Goal: Task Accomplishment & Management: Manage account settings

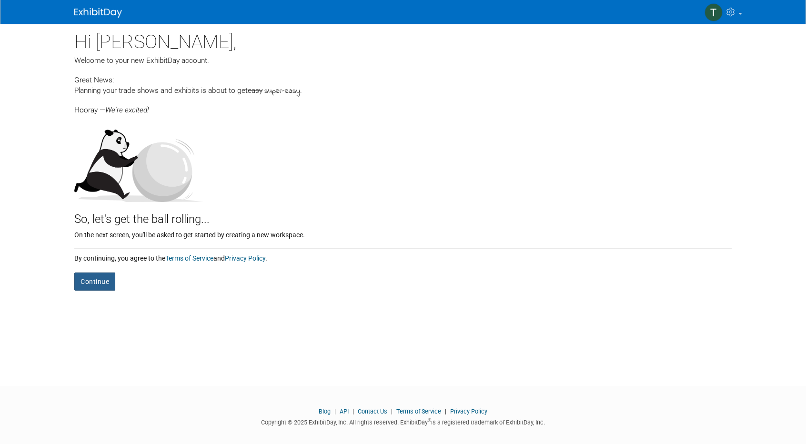
click at [94, 283] on button "Continue" at bounding box center [94, 281] width 41 height 18
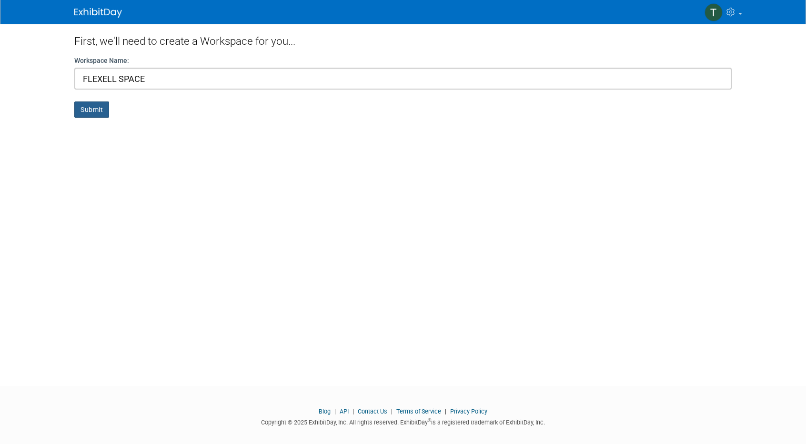
type input "FLEXELL SPACE"
click at [98, 111] on button "Submit" at bounding box center [91, 109] width 35 height 16
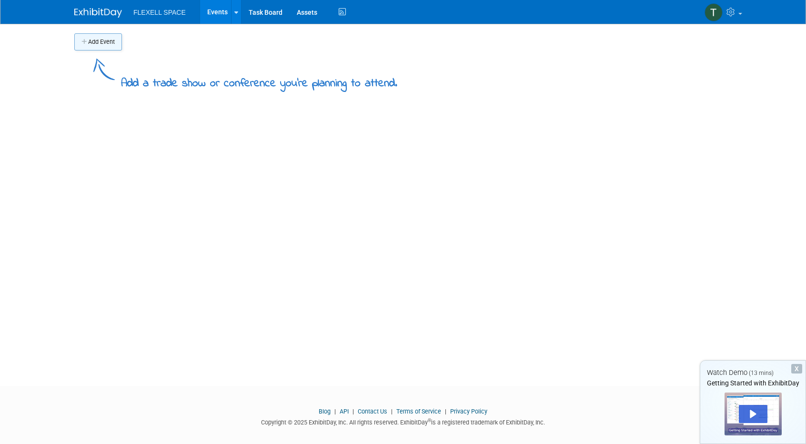
click at [103, 46] on button "Add Event" at bounding box center [98, 41] width 48 height 17
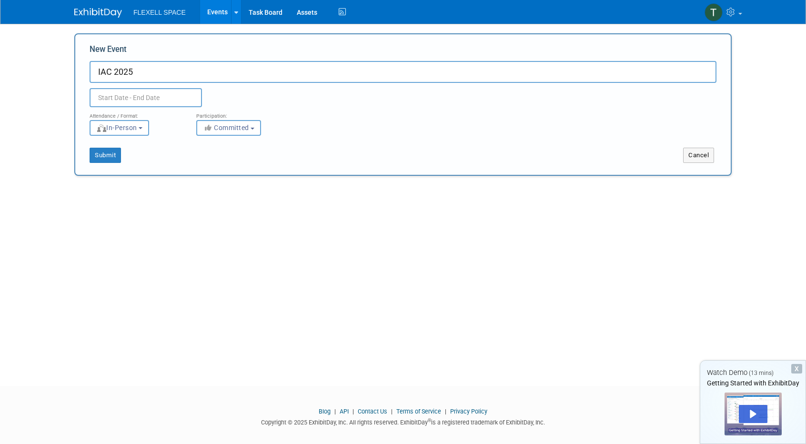
type input "IAC 2025"
click at [152, 100] on input "text" at bounding box center [146, 97] width 112 height 19
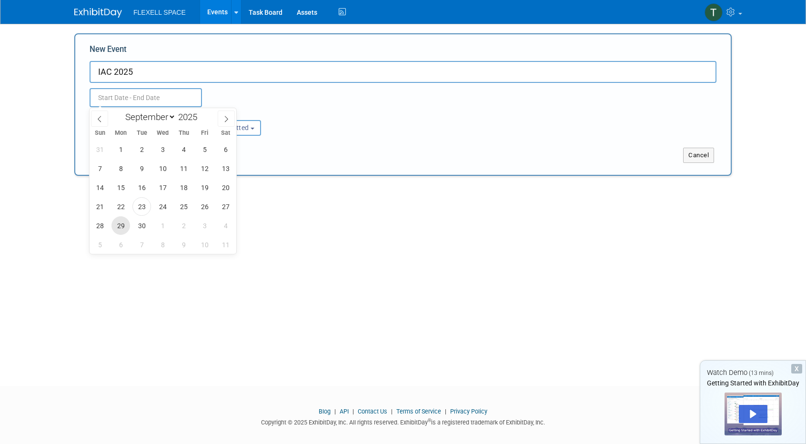
click at [121, 233] on span "29" at bounding box center [120, 225] width 19 height 19
click at [205, 225] on span "3" at bounding box center [204, 225] width 19 height 19
type input "[DATE] to [DATE]"
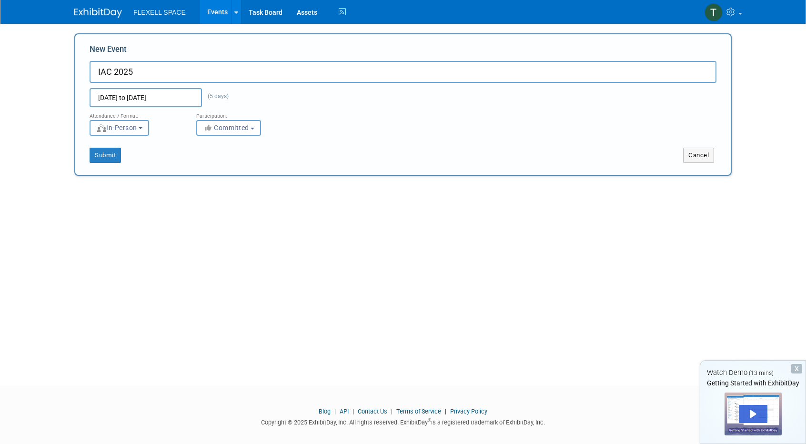
click at [149, 130] on button "In-Person" at bounding box center [120, 128] width 60 height 16
click at [251, 131] on button "Committed" at bounding box center [228, 128] width 65 height 16
click at [258, 128] on button "Committed" at bounding box center [228, 128] width 65 height 16
click at [106, 161] on button "Submit" at bounding box center [105, 155] width 31 height 15
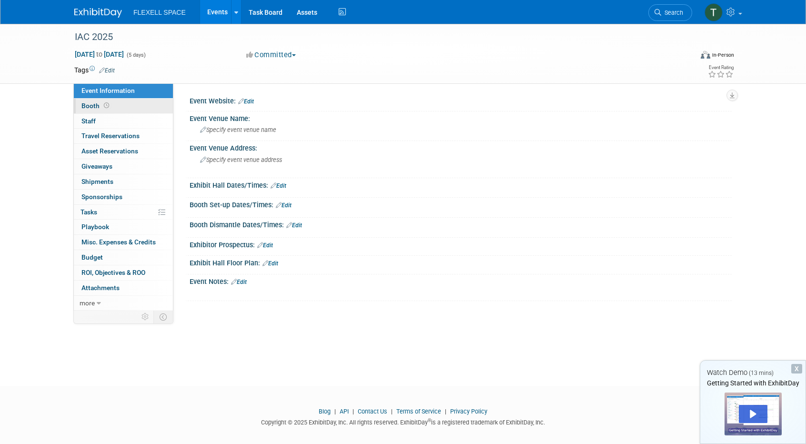
click at [147, 111] on link "Booth" at bounding box center [123, 106] width 99 height 15
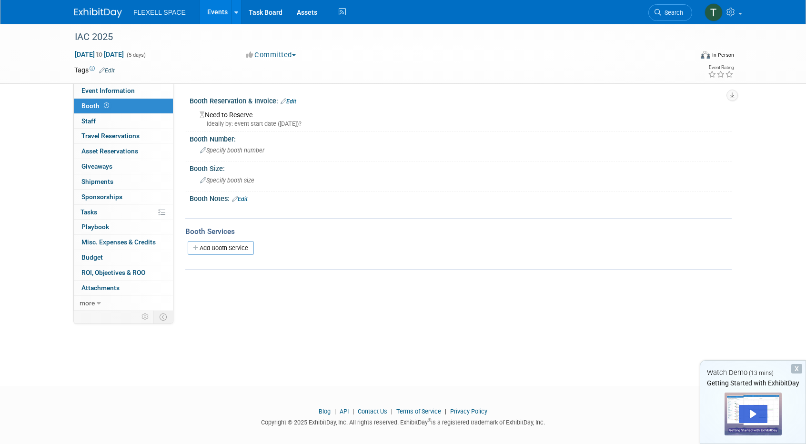
click at [289, 103] on link "Edit" at bounding box center [288, 101] width 16 height 7
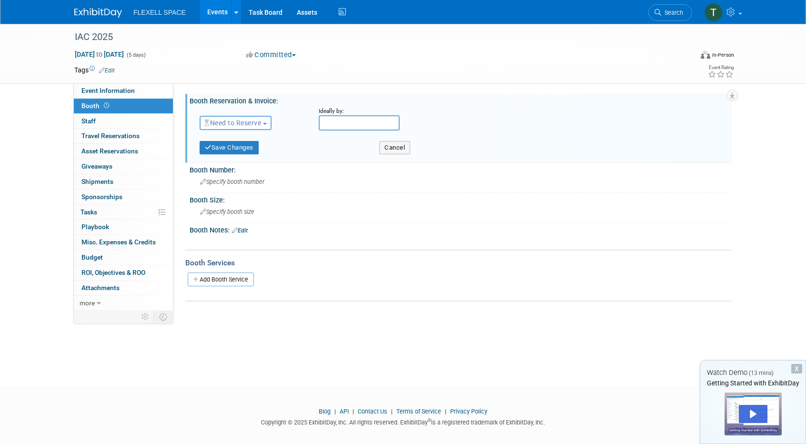
click at [260, 118] on button "Need to Reserve" at bounding box center [235, 123] width 72 height 14
click at [261, 122] on span "Need to Reserve" at bounding box center [232, 123] width 57 height 8
click at [260, 148] on link "Reserved" at bounding box center [251, 152] width 102 height 13
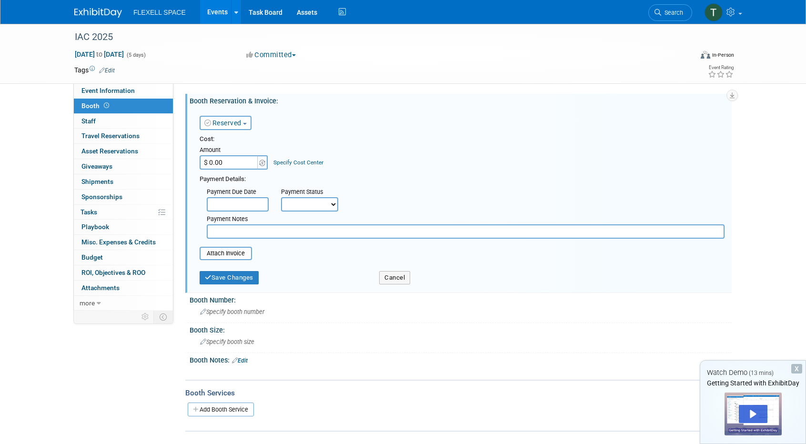
click at [247, 123] on span "button" at bounding box center [245, 124] width 4 height 2
click at [248, 168] on link "No Reservation Required" at bounding box center [251, 165] width 102 height 13
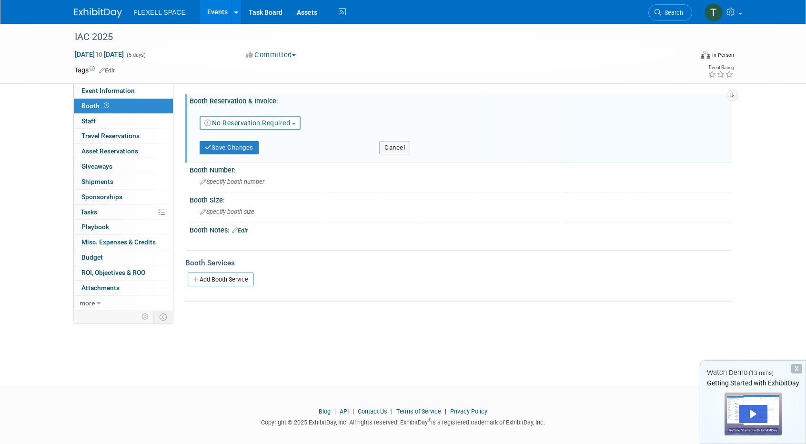
click at [252, 122] on link "No Reservation Required" at bounding box center [247, 123] width 86 height 8
click at [248, 143] on link "Need to Reserve" at bounding box center [251, 138] width 102 height 13
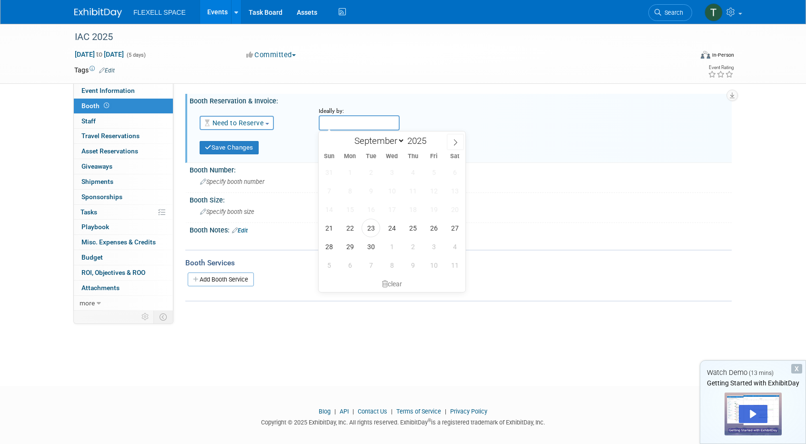
click at [358, 119] on input "text" at bounding box center [359, 122] width 81 height 15
click at [441, 228] on span "26" at bounding box center [433, 228] width 19 height 19
type input "[DATE]"
click at [402, 144] on button "Cancel" at bounding box center [394, 147] width 31 height 13
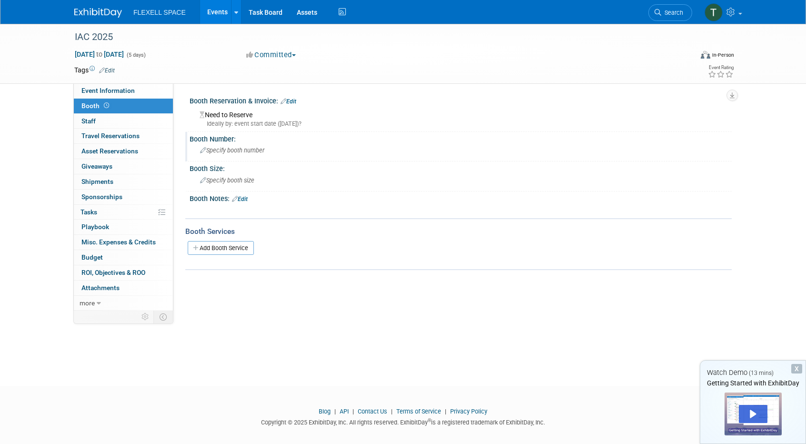
click at [235, 148] on span "Specify booth number" at bounding box center [232, 150] width 64 height 7
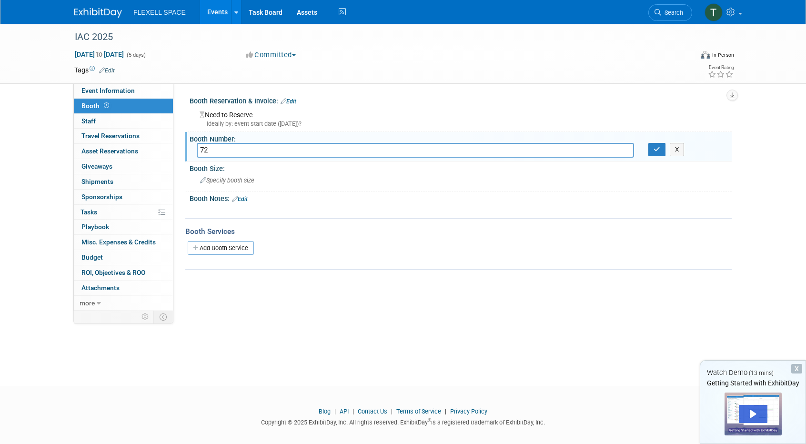
type input "72"
click at [282, 197] on div "Booth Notes: Edit" at bounding box center [460, 197] width 542 height 12
click at [129, 121] on link "0 Staff 0" at bounding box center [123, 121] width 99 height 15
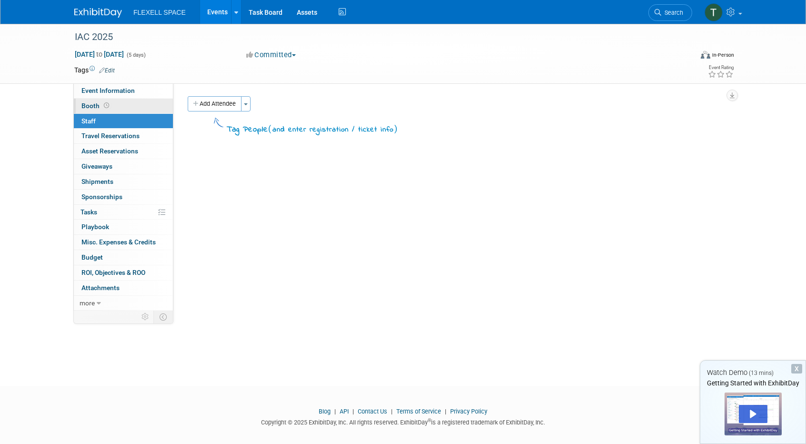
click at [137, 101] on link "Booth" at bounding box center [123, 106] width 99 height 15
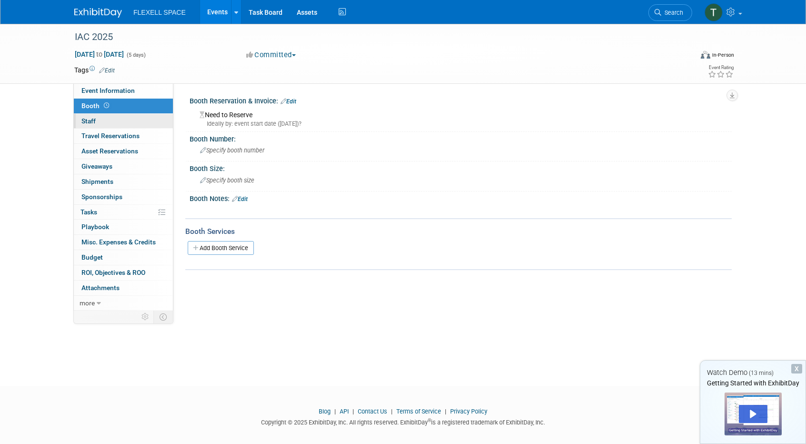
click at [131, 124] on link "0 Staff 0" at bounding box center [123, 121] width 99 height 15
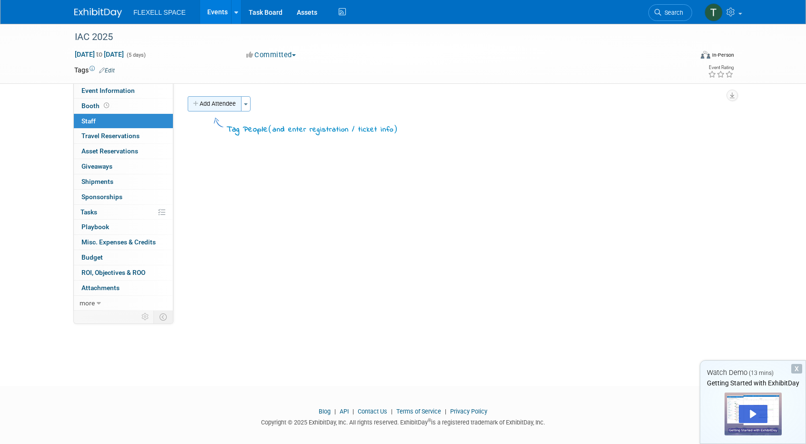
click at [241, 109] on button "Add Attendee" at bounding box center [215, 103] width 54 height 15
select select "9bdb3e57-2241-4742-840a-13becc284b06"
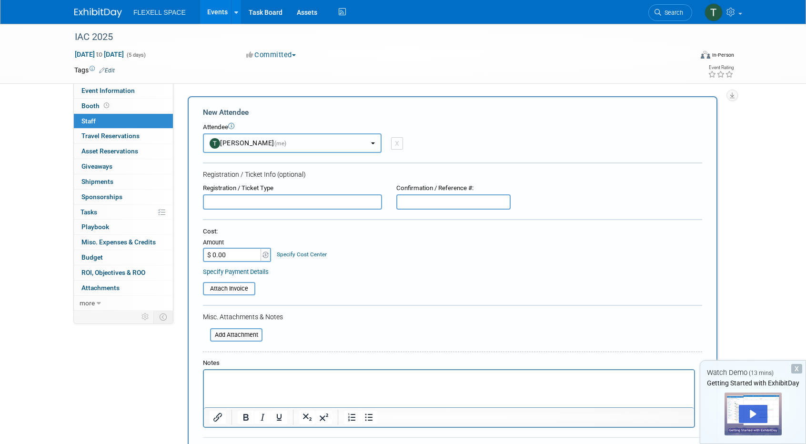
click at [280, 139] on button "[PERSON_NAME] (me)" at bounding box center [292, 143] width 179 height 20
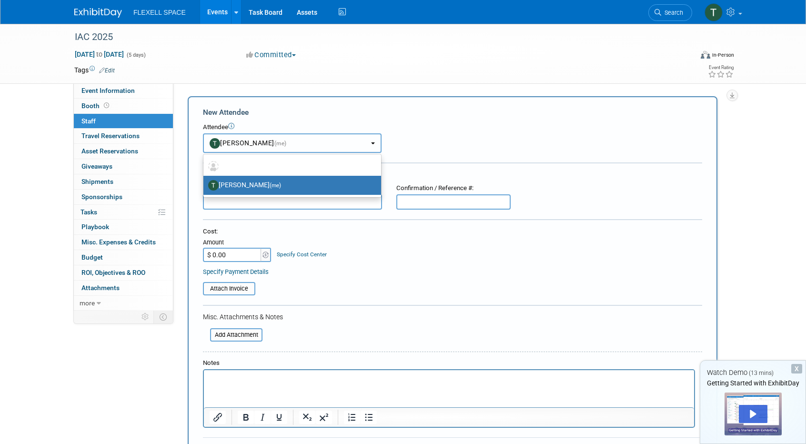
click at [280, 139] on button "[PERSON_NAME] (me)" at bounding box center [292, 143] width 179 height 20
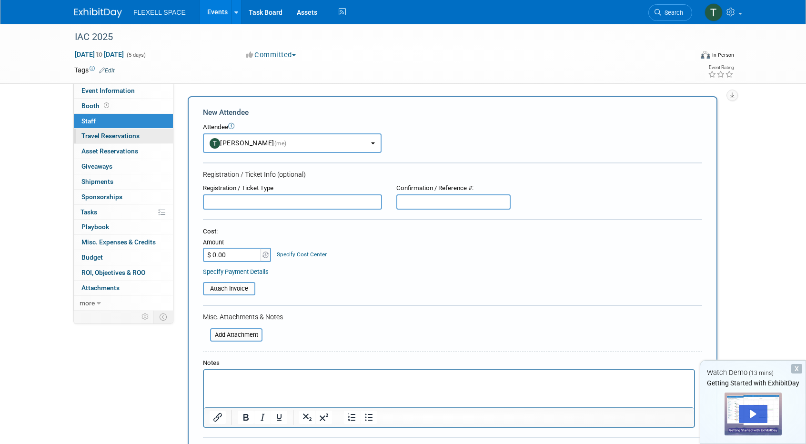
click at [133, 139] on span "Travel Reservations 0" at bounding box center [110, 136] width 58 height 8
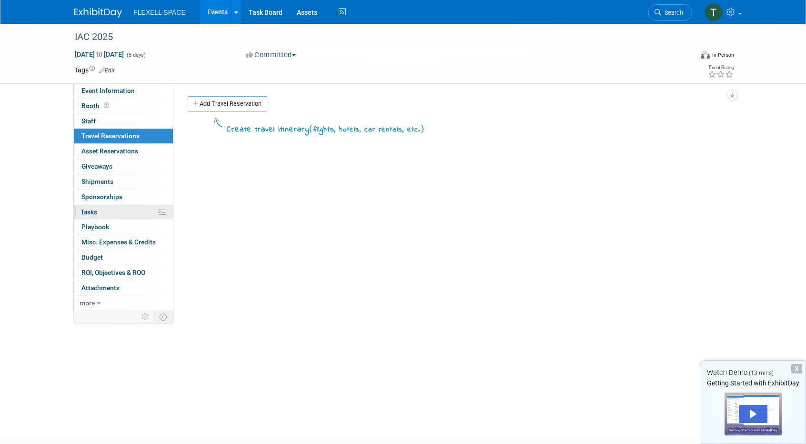
click at [132, 214] on link "0% Tasks 0%" at bounding box center [123, 212] width 99 height 15
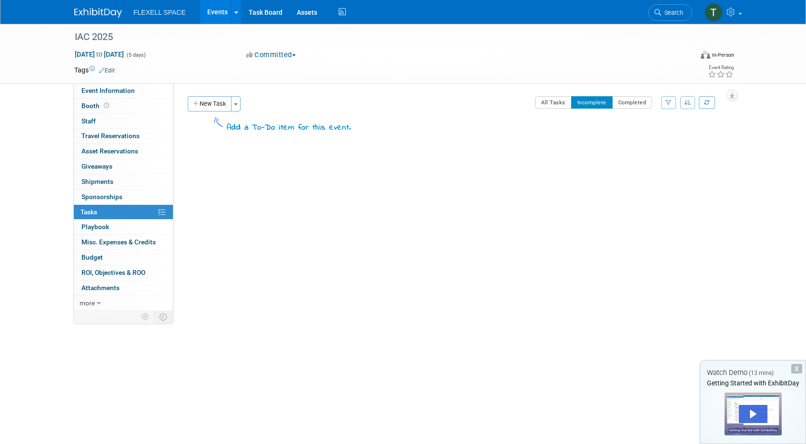
click at [502, 120] on td "All Tasks Incomplete Completed Filter by Assignee -- Select Assignee -- All una…" at bounding box center [537, 118] width 373 height 45
click at [796, 368] on div "X" at bounding box center [796, 369] width 11 height 10
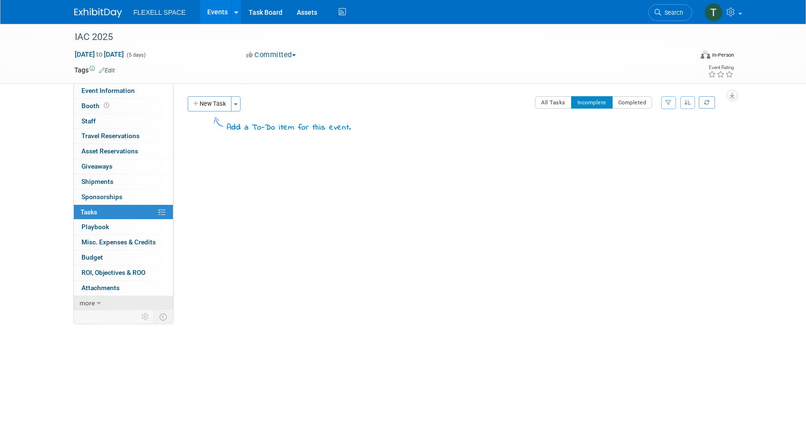
click at [97, 304] on icon at bounding box center [99, 303] width 4 height 7
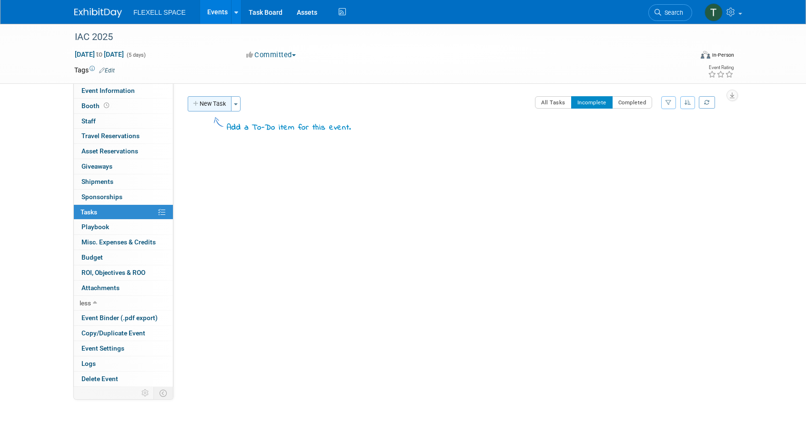
click at [206, 110] on button "New Task" at bounding box center [210, 103] width 44 height 15
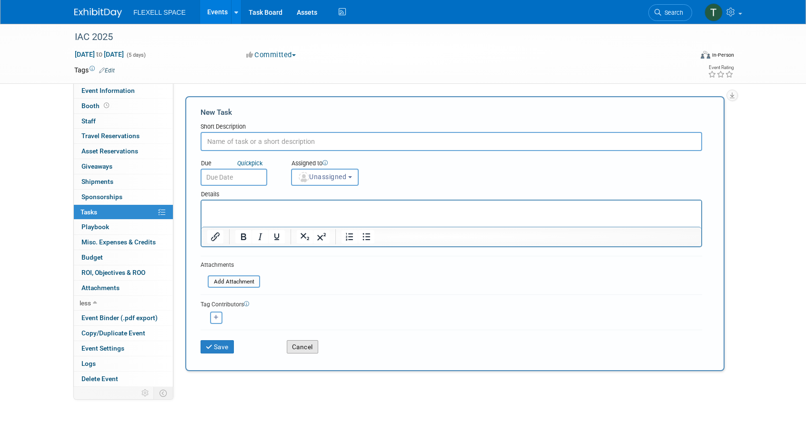
click at [309, 351] on button "Cancel" at bounding box center [302, 346] width 31 height 13
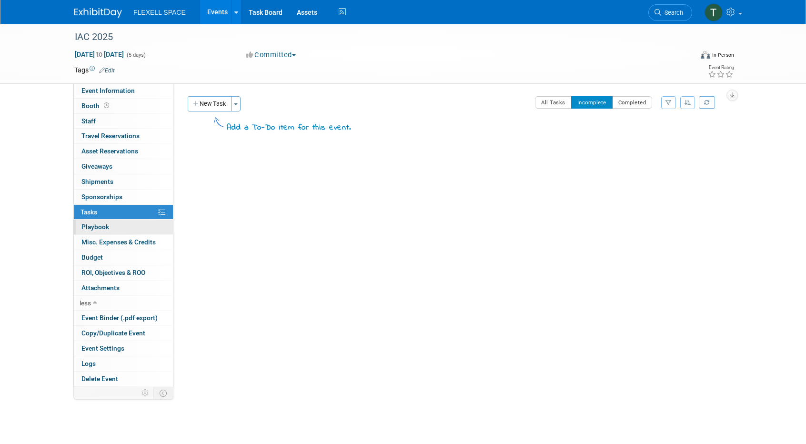
click at [141, 225] on link "0 Playbook 0" at bounding box center [123, 226] width 99 height 15
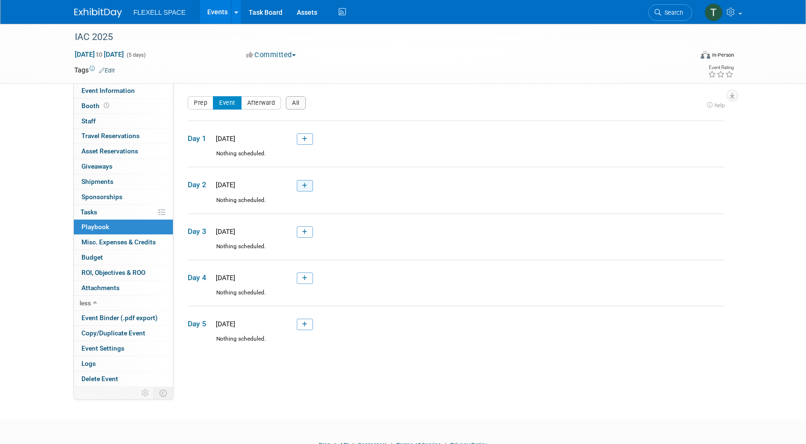
click at [311, 186] on link at bounding box center [305, 185] width 16 height 11
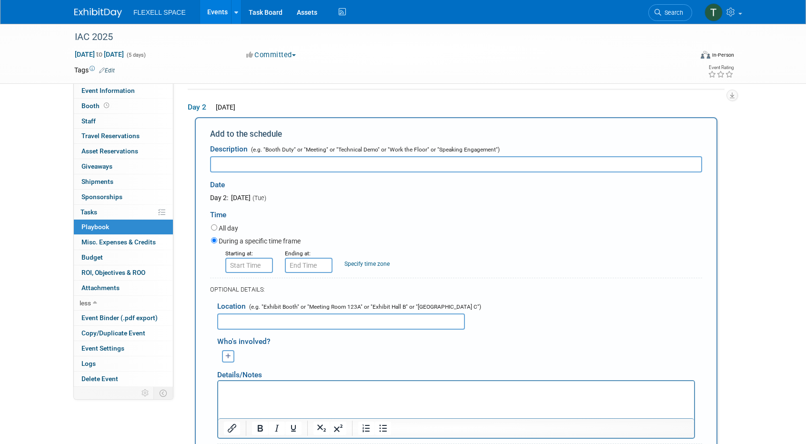
click at [378, 264] on link "Specify time zone" at bounding box center [366, 263] width 45 height 7
click at [377, 225] on div "All day" at bounding box center [456, 228] width 491 height 13
click at [372, 268] on input "[GEOGRAPHIC_DATA]" at bounding box center [363, 265] width 38 height 15
type input "[GEOGRAPHIC_DATA](GMT+10)"
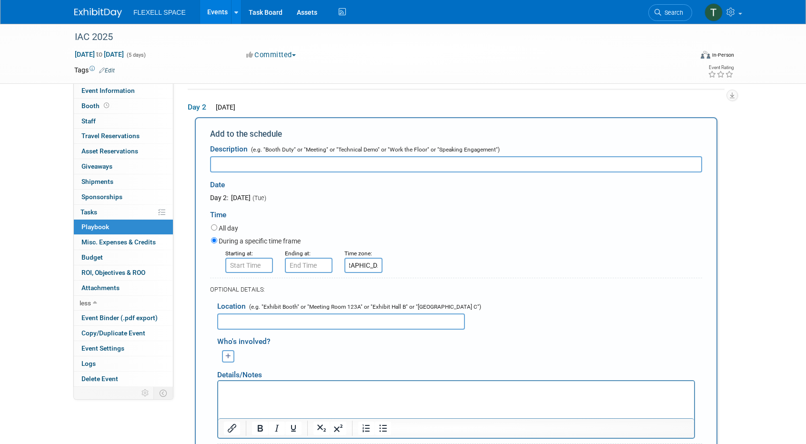
click at [216, 285] on div "OPTIONAL DETAILS:" at bounding box center [456, 289] width 492 height 9
type input "8:00 AM"
click at [260, 265] on input "8:00 AM" at bounding box center [249, 265] width 48 height 15
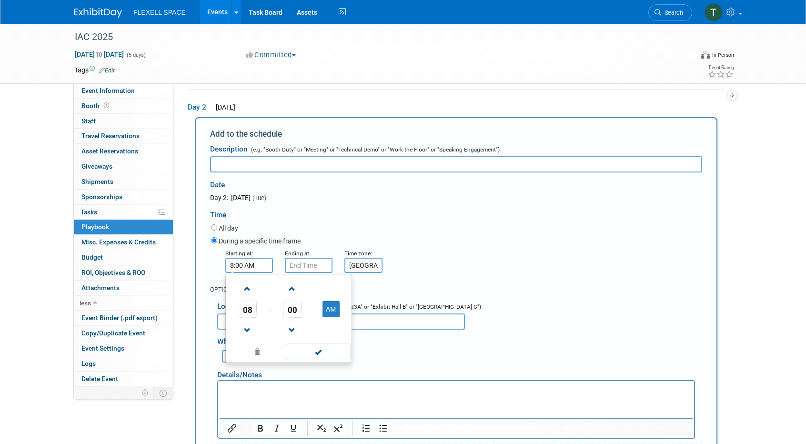
click at [358, 256] on div "Time zone:" at bounding box center [366, 253] width 45 height 10
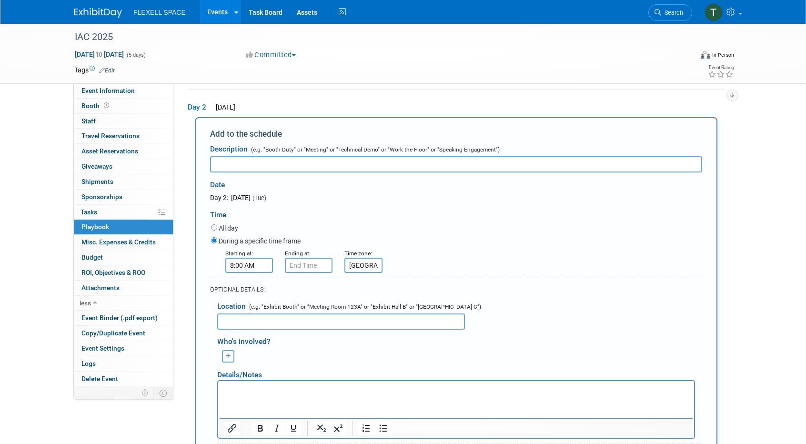
click at [290, 165] on input "text" at bounding box center [456, 164] width 492 height 16
type input "I"
click at [256, 269] on input "8:00 AM" at bounding box center [249, 265] width 48 height 15
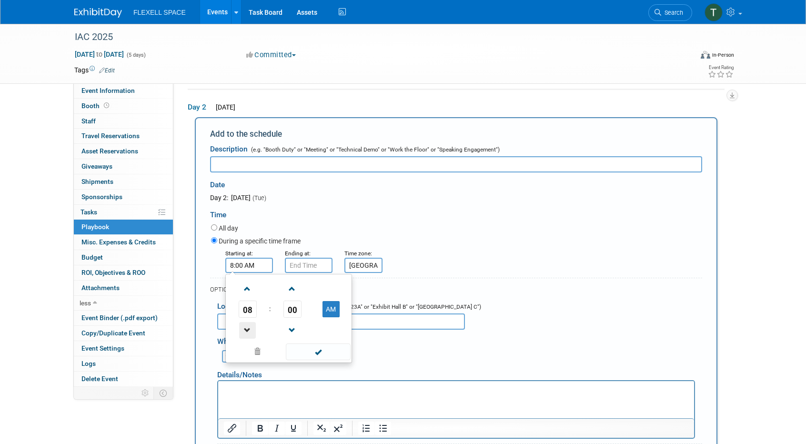
click at [253, 330] on span at bounding box center [247, 330] width 17 height 17
click at [252, 286] on span at bounding box center [247, 288] width 17 height 17
click at [298, 307] on span "00" at bounding box center [292, 308] width 18 height 17
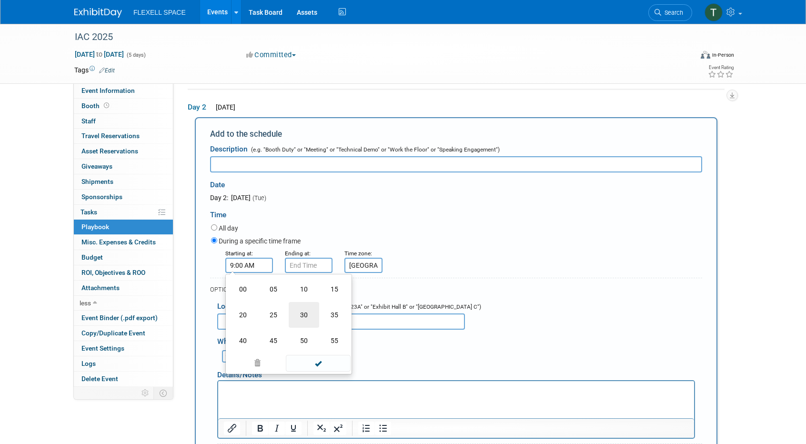
click at [317, 319] on td "30" at bounding box center [304, 315] width 30 height 26
type input "9:30 AM"
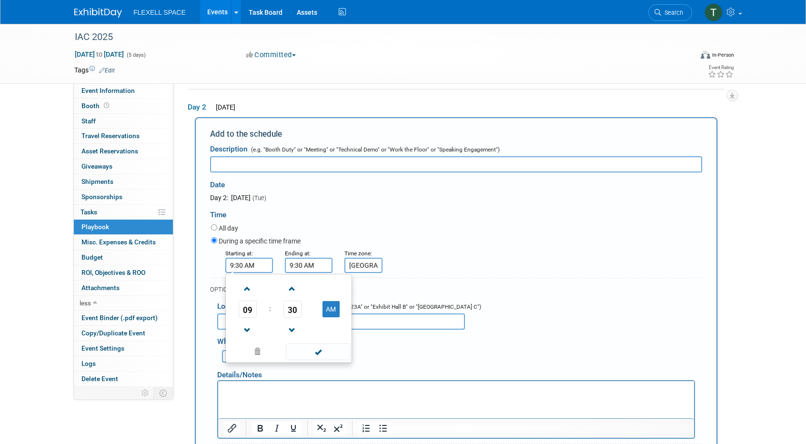
click at [307, 271] on input "9:30 AM" at bounding box center [309, 265] width 48 height 15
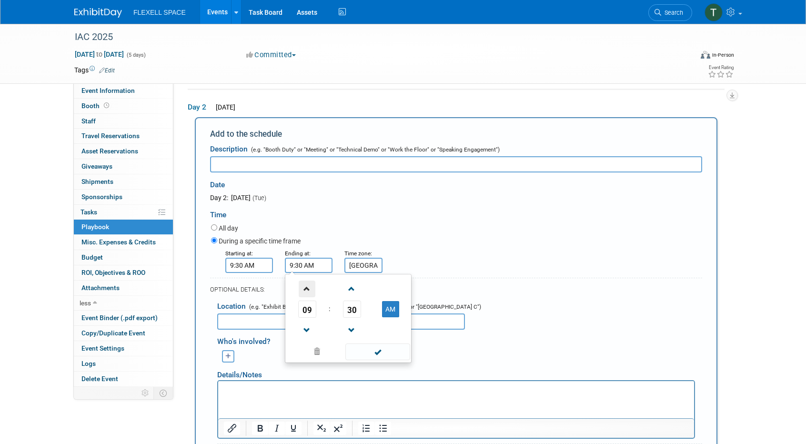
click at [305, 293] on span at bounding box center [307, 288] width 17 height 17
type input "10:30 AM"
click at [380, 348] on span at bounding box center [377, 351] width 64 height 17
click at [348, 313] on input "text" at bounding box center [341, 321] width 248 height 16
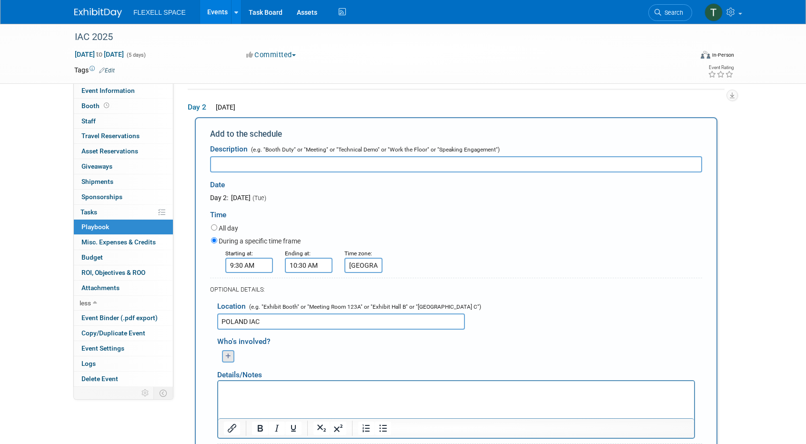
type input "POLAND IAC"
click at [225, 360] on button "button" at bounding box center [228, 356] width 12 height 12
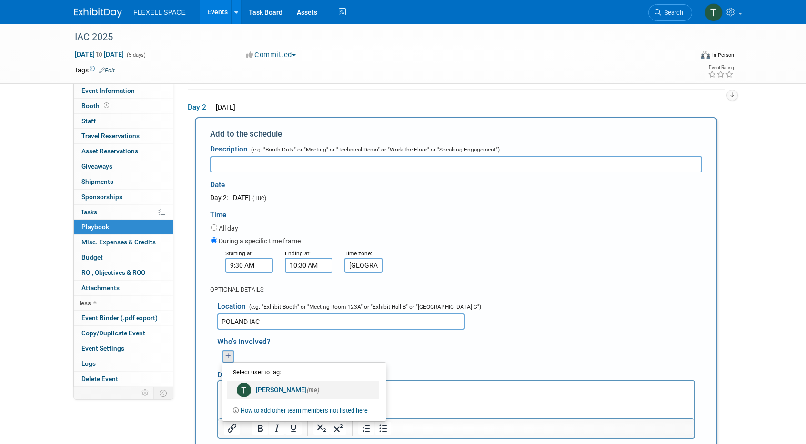
click at [250, 382] on link "[PERSON_NAME] (me)" at bounding box center [302, 390] width 151 height 18
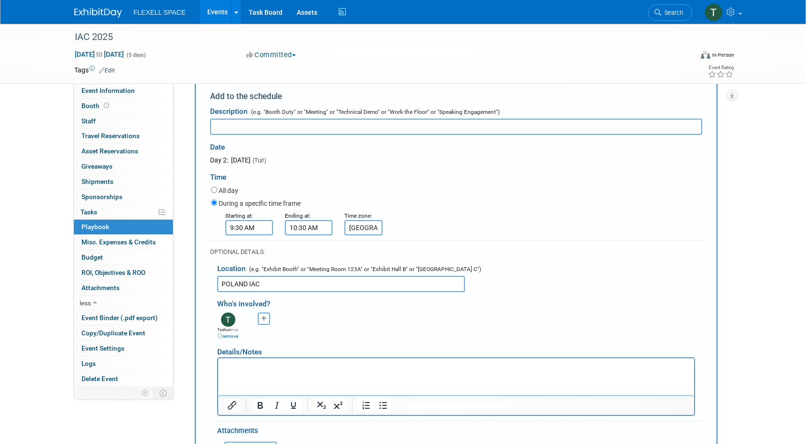
scroll to position [117, 0]
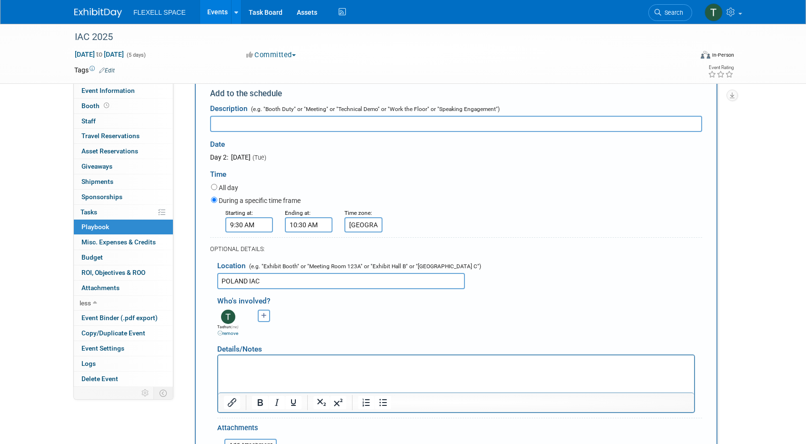
click at [249, 283] on input "POLAND IAC" at bounding box center [341, 281] width 248 height 16
click at [274, 368] on html at bounding box center [456, 361] width 476 height 13
paste body "Rich Text Area. Press ALT-0 for help."
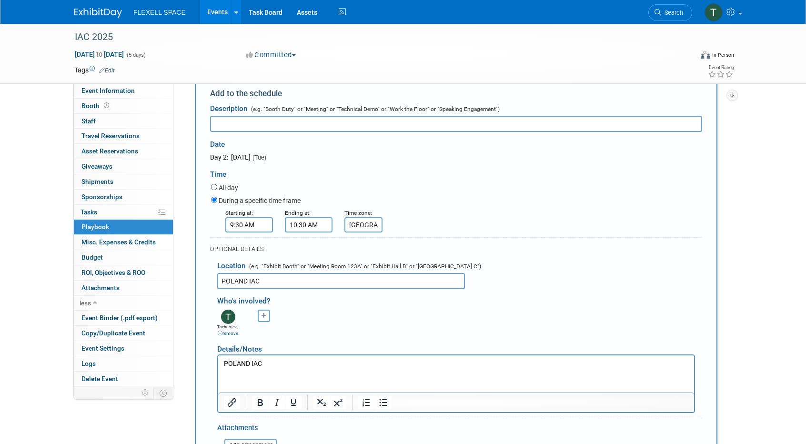
click at [324, 366] on p "POLAND IAC" at bounding box center [456, 364] width 465 height 10
drag, startPoint x: 327, startPoint y: 365, endPoint x: 270, endPoint y: 366, distance: 57.1
click at [270, 366] on p "POLAND IAC [PERSON_NAME]" at bounding box center [456, 364] width 465 height 10
click at [266, 366] on p "POLAND IAC [PERSON_NAME]" at bounding box center [456, 364] width 465 height 10
drag, startPoint x: 359, startPoint y: 367, endPoint x: 140, endPoint y: 362, distance: 219.1
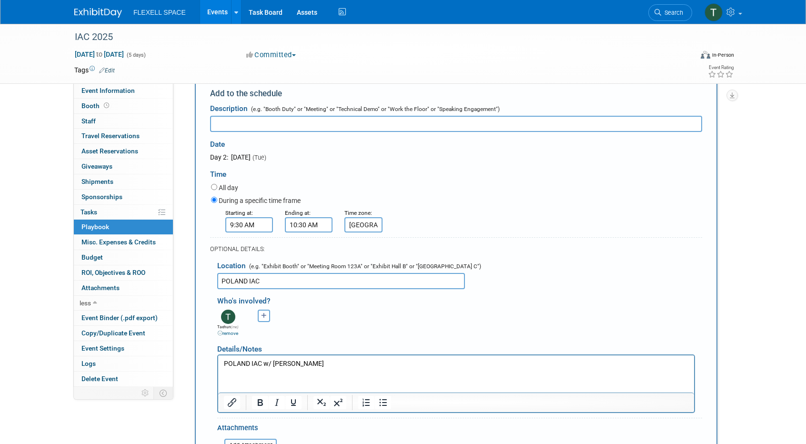
click at [218, 362] on html "POLAND IAC w/ [PERSON_NAME]" at bounding box center [456, 361] width 476 height 13
copy p "POLAND IAC w/ [PERSON_NAME]"
click at [298, 124] on input "text" at bounding box center [456, 124] width 492 height 16
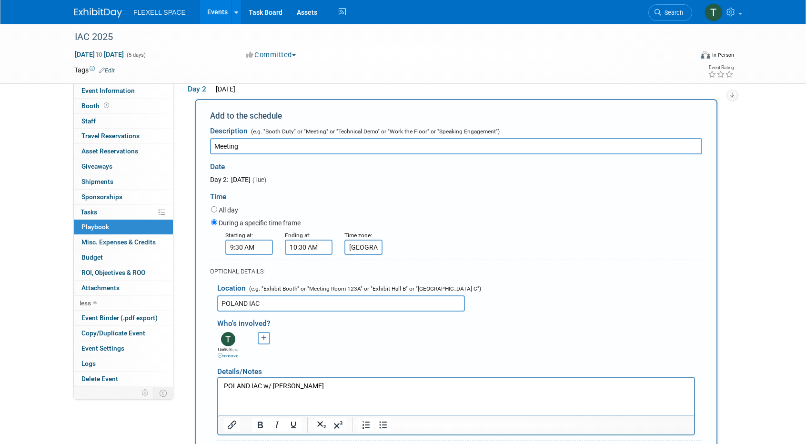
scroll to position [95, 0]
drag, startPoint x: 249, startPoint y: 142, endPoint x: 179, endPoint y: 152, distance: 70.6
click at [179, 152] on div "Event Website: Edit Event Venue Name: Specify event venue name Event Venue Addr…" at bounding box center [452, 138] width 558 height 300
click at [265, 145] on input "POLAND IAC w/ [PERSON_NAME]" at bounding box center [456, 146] width 492 height 16
click at [321, 147] on input "POLAND IAC ([PERSON_NAME]" at bounding box center [456, 146] width 492 height 16
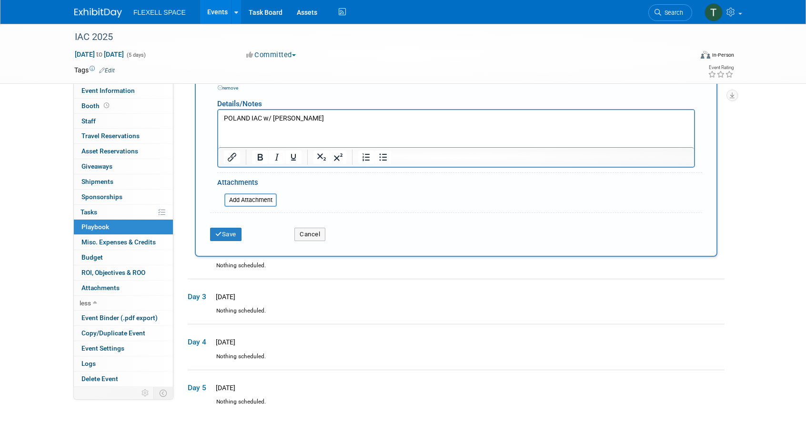
scroll to position [416, 0]
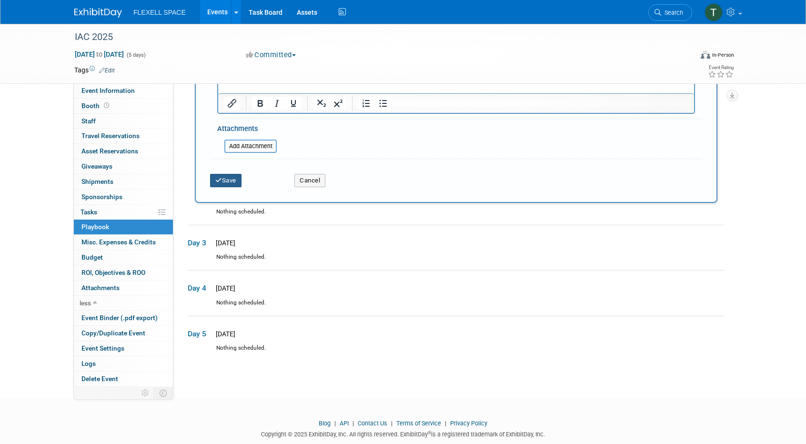
type input "POLAND IAC ([PERSON_NAME])"
click at [236, 181] on button "Save" at bounding box center [225, 180] width 31 height 13
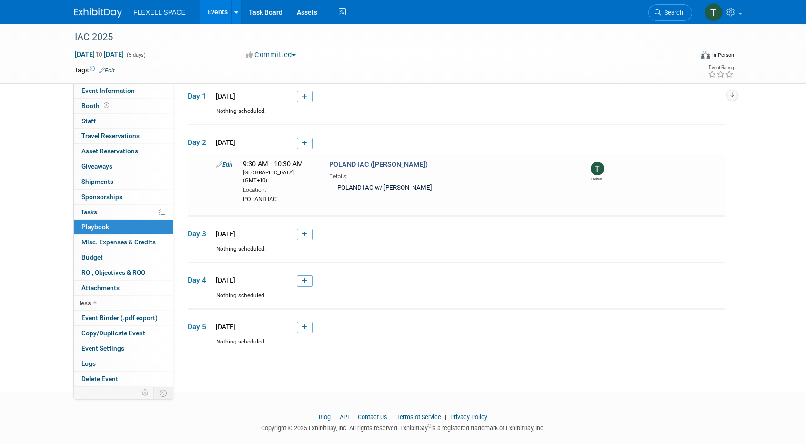
scroll to position [47, 0]
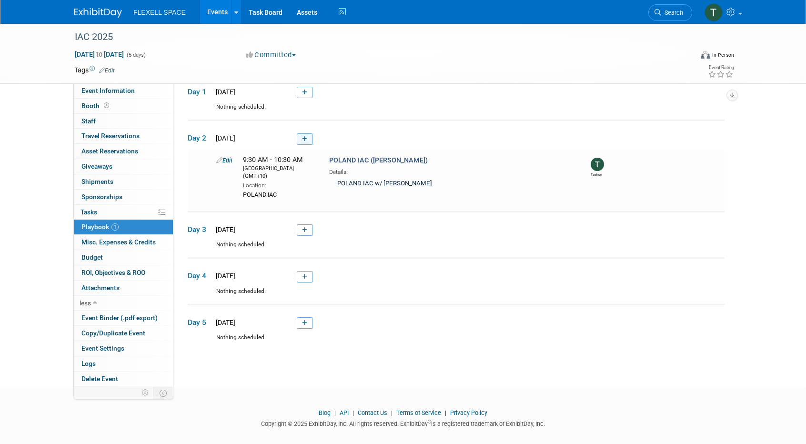
click at [312, 140] on link at bounding box center [305, 138] width 16 height 11
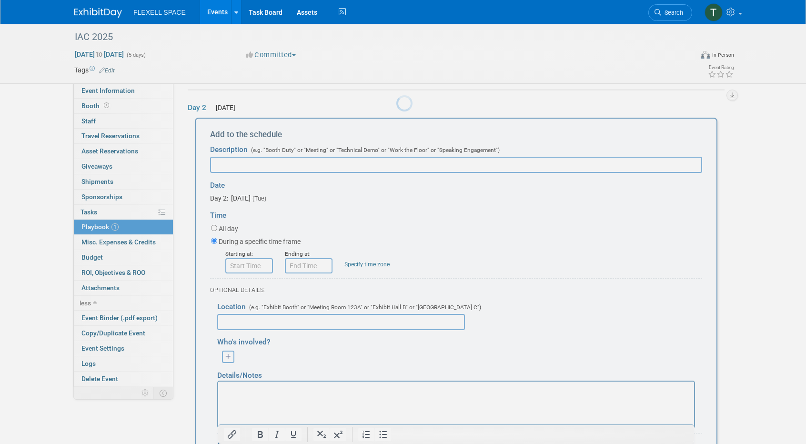
scroll to position [77, 0]
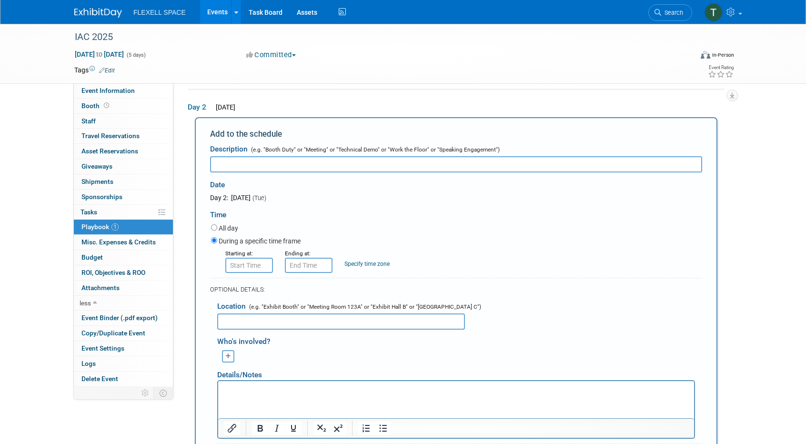
click at [348, 264] on link "Specify time zone" at bounding box center [366, 263] width 45 height 7
click at [368, 267] on input "text" at bounding box center [363, 265] width 38 height 15
paste input "POLAND IAC w/ Martyn"
type input "POLAND IAC w/ Martyn"
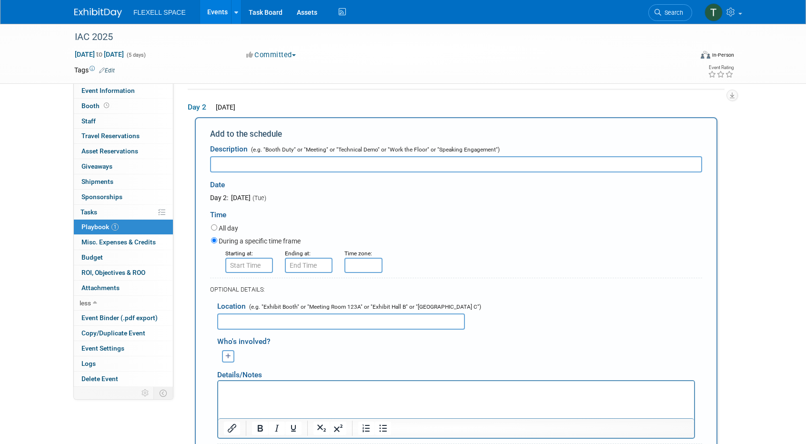
click at [367, 266] on input "text" at bounding box center [363, 265] width 38 height 15
type input "[GEOGRAPHIC_DATA]"
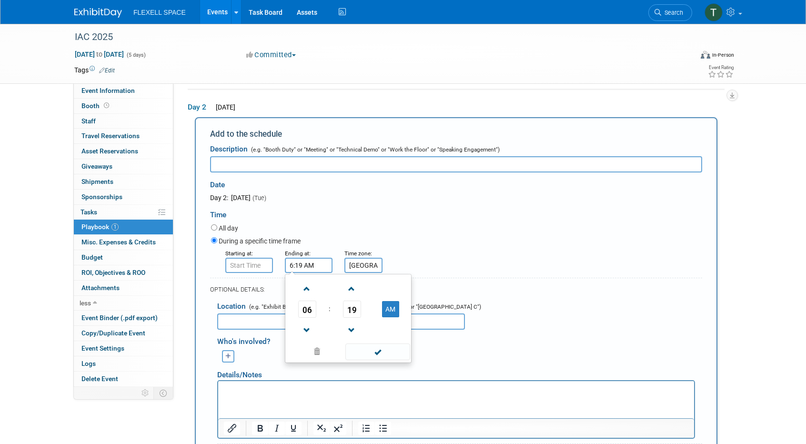
click at [319, 269] on input "6:19 AM" at bounding box center [309, 265] width 48 height 15
click at [323, 296] on td at bounding box center [307, 288] width 40 height 24
click at [314, 293] on span at bounding box center [307, 288] width 17 height 17
drag, startPoint x: 314, startPoint y: 293, endPoint x: 309, endPoint y: 330, distance: 37.4
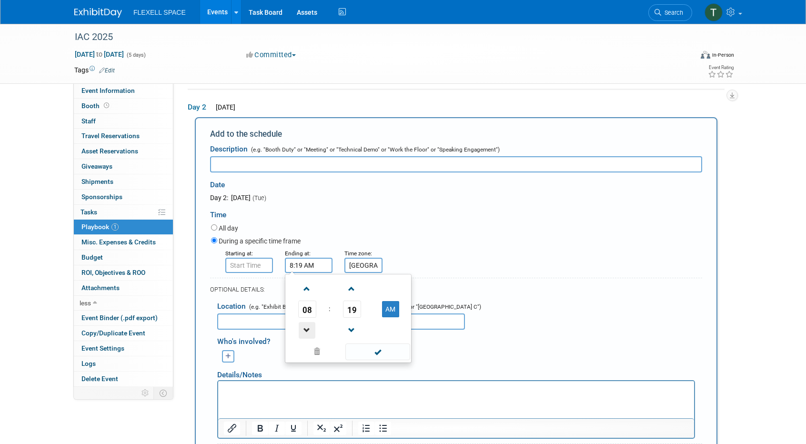
click at [309, 330] on table "08 : 19 AM" at bounding box center [348, 309] width 122 height 66
click at [305, 330] on span at bounding box center [307, 330] width 17 height 17
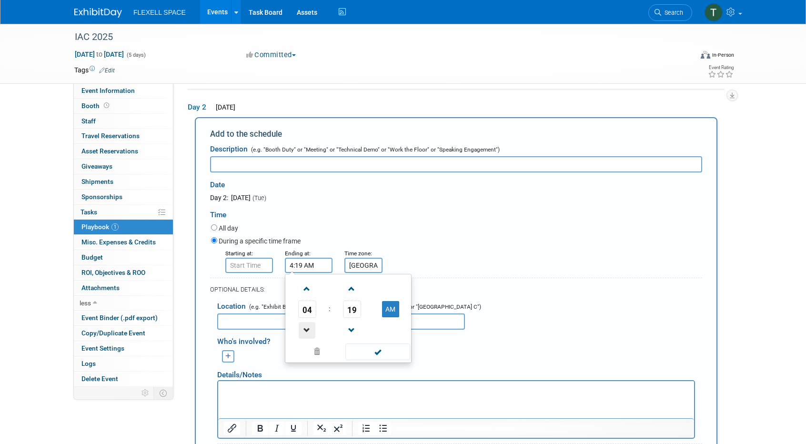
click at [305, 330] on span at bounding box center [307, 330] width 17 height 17
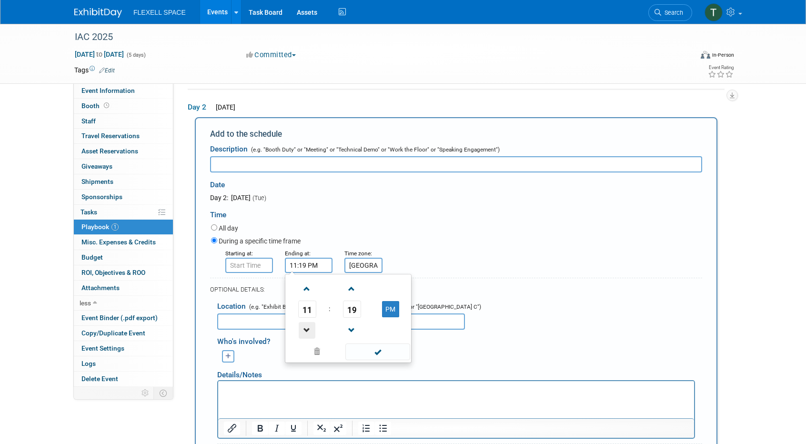
click at [305, 330] on span at bounding box center [307, 330] width 17 height 17
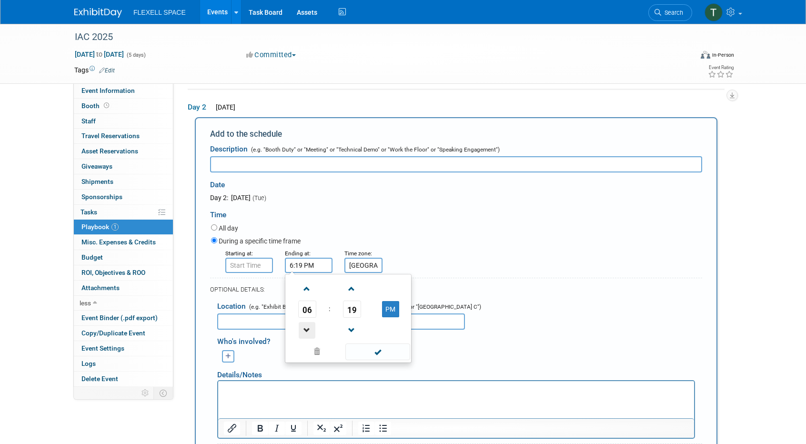
click at [305, 330] on span at bounding box center [307, 330] width 17 height 17
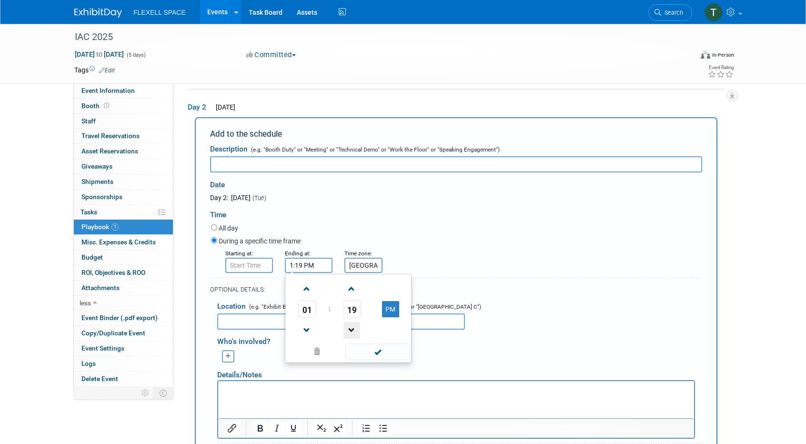
click at [347, 329] on span at bounding box center [351, 330] width 17 height 17
click at [353, 313] on span "17" at bounding box center [352, 308] width 18 height 17
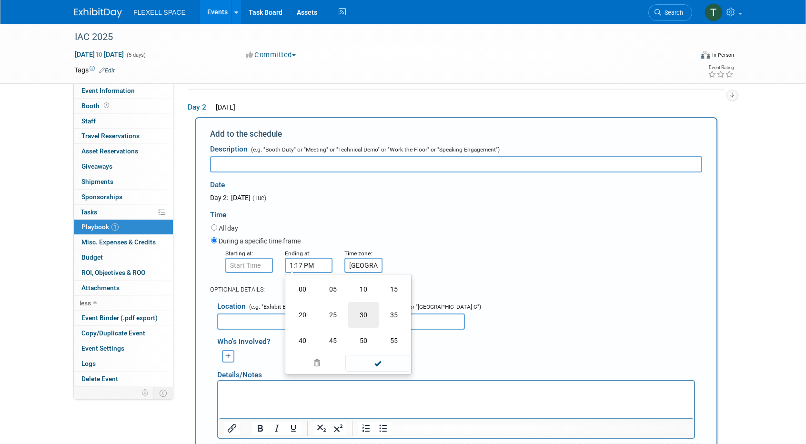
click at [359, 312] on td "30" at bounding box center [363, 315] width 30 height 26
type input "1:30 PM"
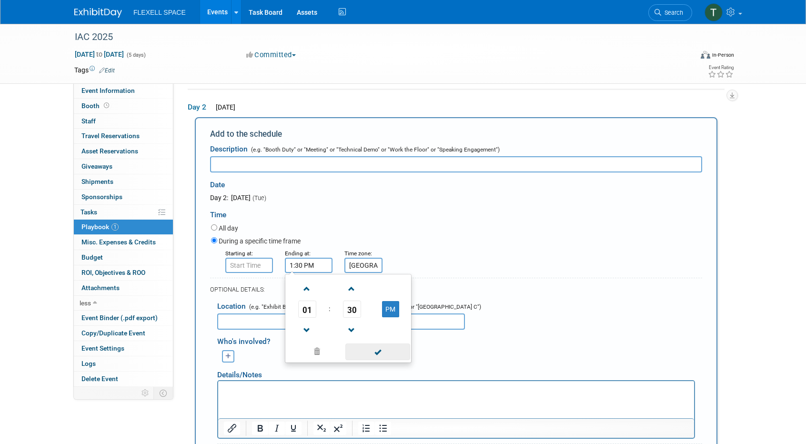
click at [369, 345] on span at bounding box center [377, 351] width 64 height 17
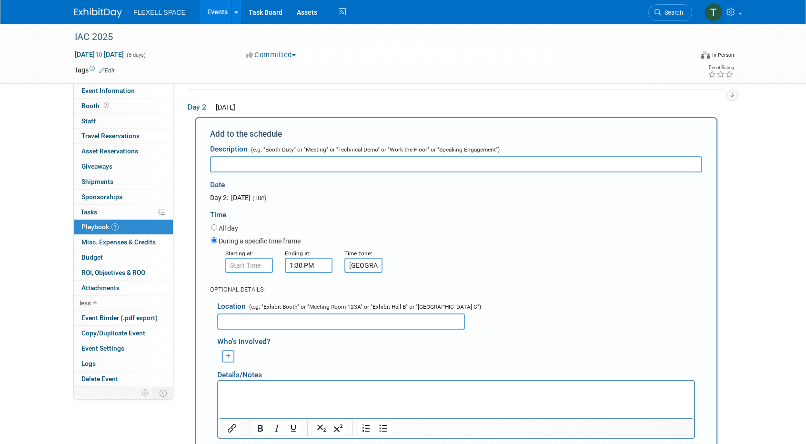
click at [262, 272] on form "Description (e.g. "Booth Duty" or "Meeting" or "Technical Demo" or "Work the Fl…" at bounding box center [456, 327] width 492 height 377
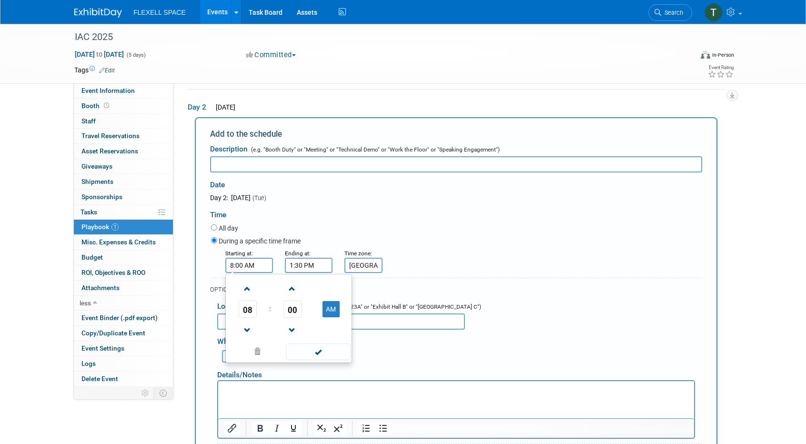
click at [261, 270] on input "8:00 AM" at bounding box center [249, 265] width 48 height 15
click at [251, 313] on span "08" at bounding box center [248, 308] width 18 height 17
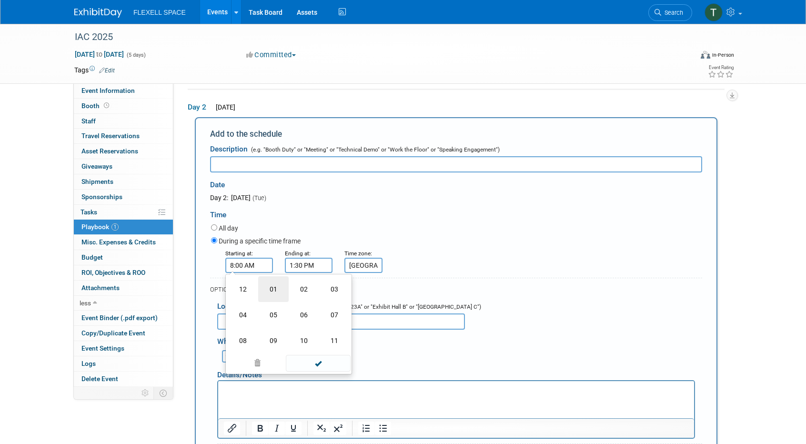
click at [275, 289] on td "01" at bounding box center [273, 289] width 30 height 26
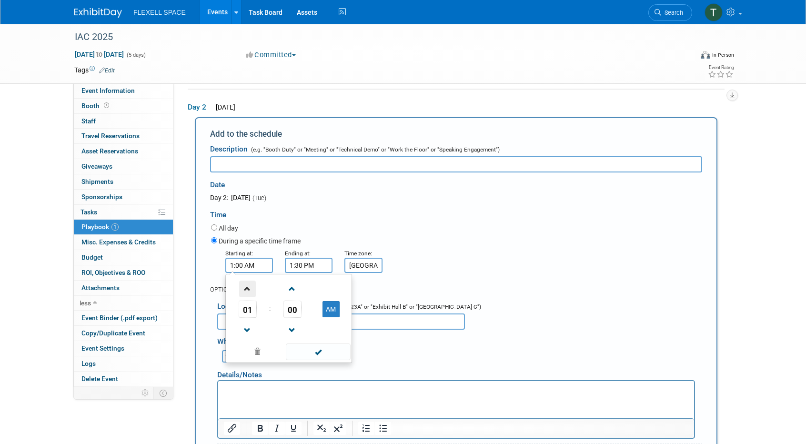
click at [251, 293] on span at bounding box center [247, 288] width 17 height 17
click at [250, 308] on span "02" at bounding box center [248, 308] width 18 height 17
click at [251, 292] on td "12" at bounding box center [243, 289] width 30 height 26
click at [251, 292] on span at bounding box center [247, 288] width 17 height 17
click at [331, 313] on button "AM" at bounding box center [330, 309] width 17 height 16
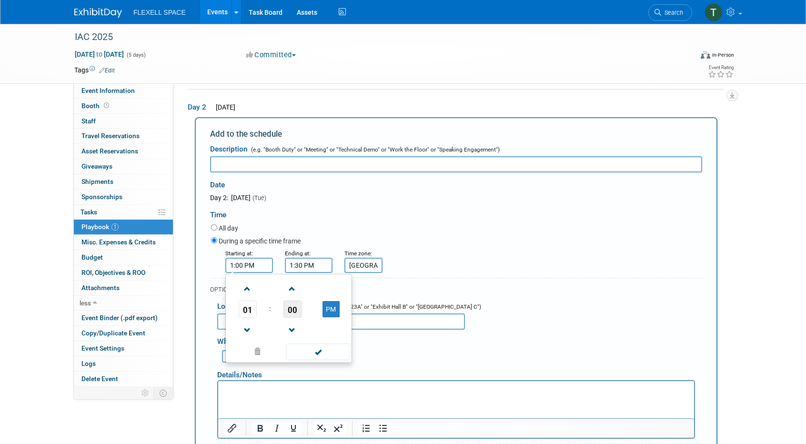
click at [294, 303] on span "00" at bounding box center [292, 308] width 18 height 17
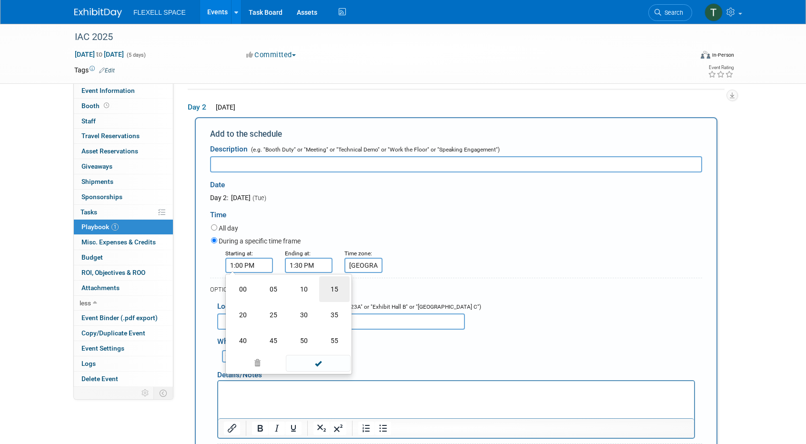
click at [333, 285] on td "15" at bounding box center [334, 289] width 30 height 26
type input "1:15 PM"
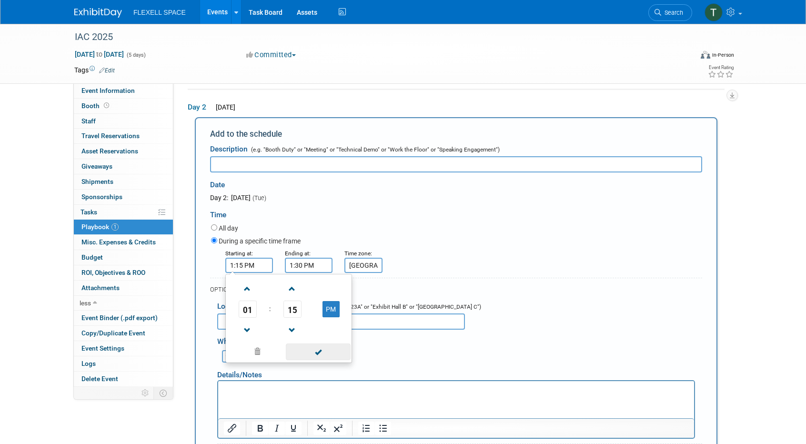
click at [322, 353] on span at bounding box center [318, 351] width 64 height 17
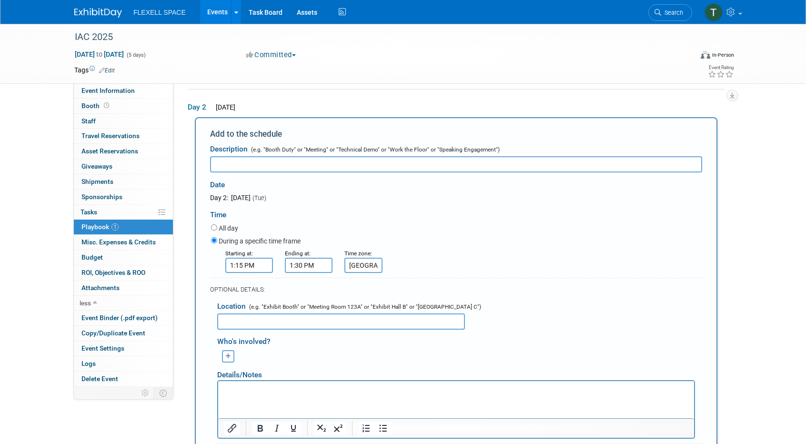
click at [322, 266] on input "1:30 PM" at bounding box center [309, 265] width 48 height 15
click at [312, 292] on span at bounding box center [307, 288] width 17 height 17
click at [353, 293] on span at bounding box center [351, 288] width 17 height 17
click at [348, 319] on link at bounding box center [352, 330] width 18 height 24
click at [350, 314] on span "30" at bounding box center [352, 308] width 18 height 17
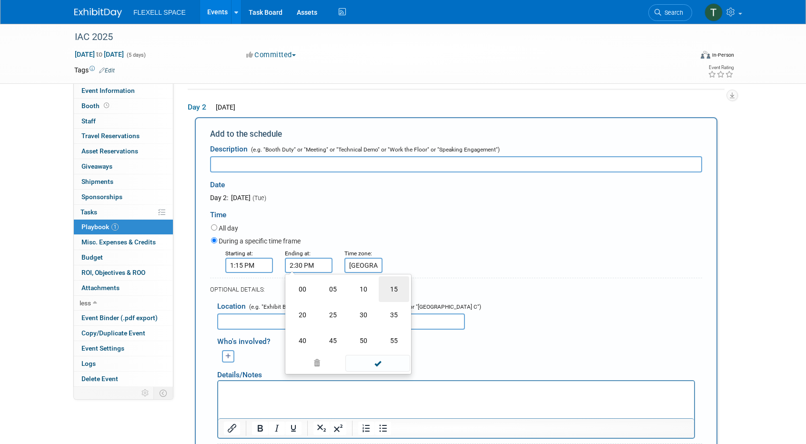
click at [389, 290] on td "15" at bounding box center [393, 289] width 30 height 26
type input "2:15 PM"
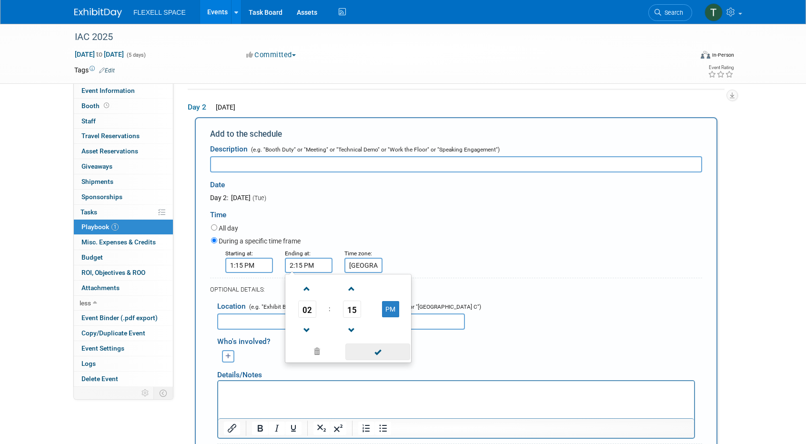
click at [378, 349] on span at bounding box center [377, 351] width 64 height 17
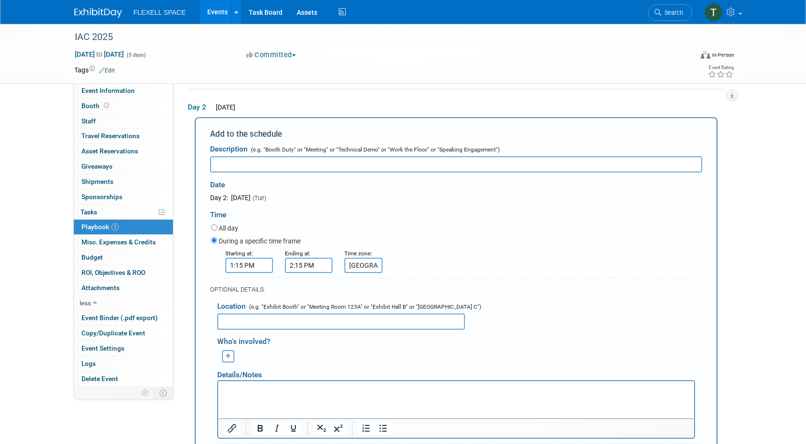
click at [292, 162] on input "text" at bounding box center [456, 164] width 492 height 16
click at [292, 162] on input "MOU Ceremony(SPACEMIND)" at bounding box center [456, 164] width 492 height 16
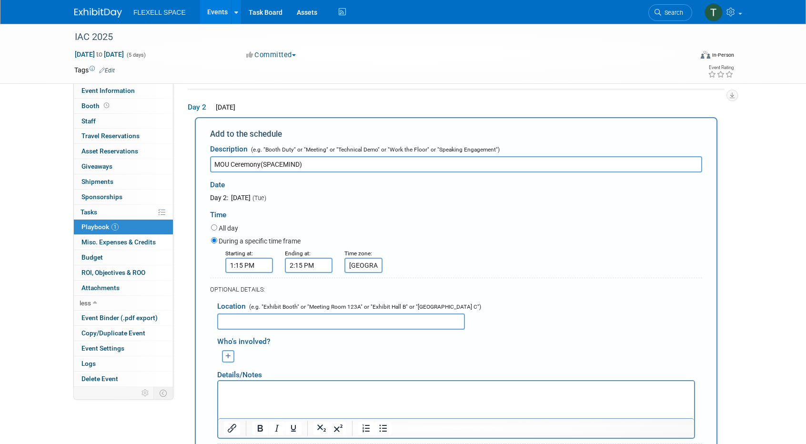
type input "MOU Ceremony(SPACEMIND)"
click at [299, 324] on input "text" at bounding box center [341, 321] width 248 height 16
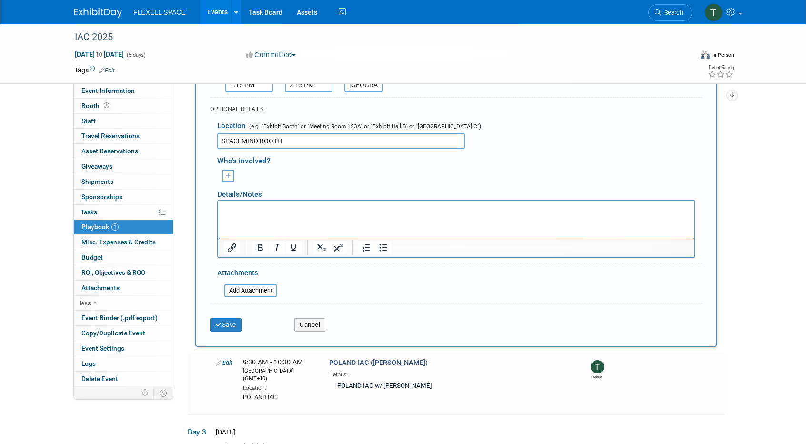
scroll to position [258, 0]
type input "SPACEMIND BOOTH"
click at [236, 326] on button "Save" at bounding box center [225, 324] width 31 height 13
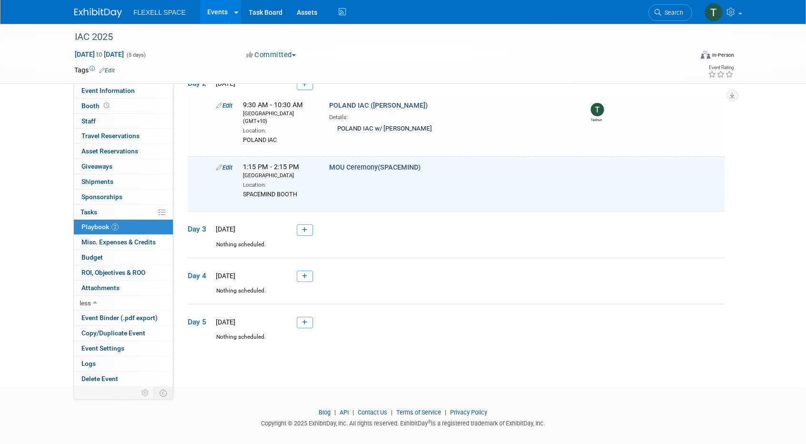
scroll to position [0, 0]
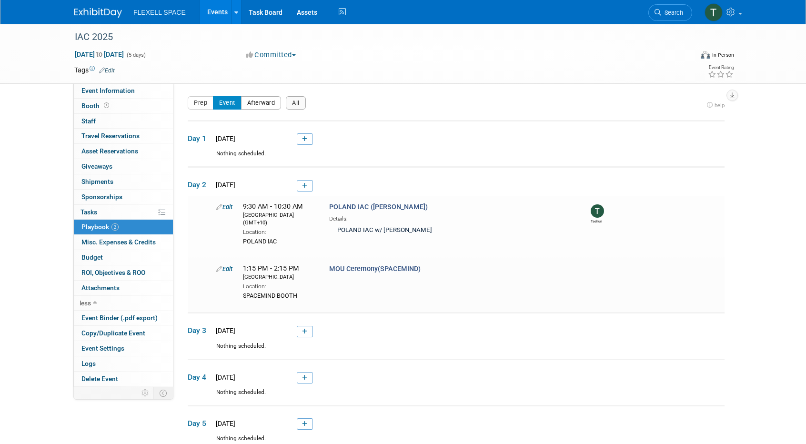
click at [268, 102] on button "Afterward" at bounding box center [261, 102] width 40 height 13
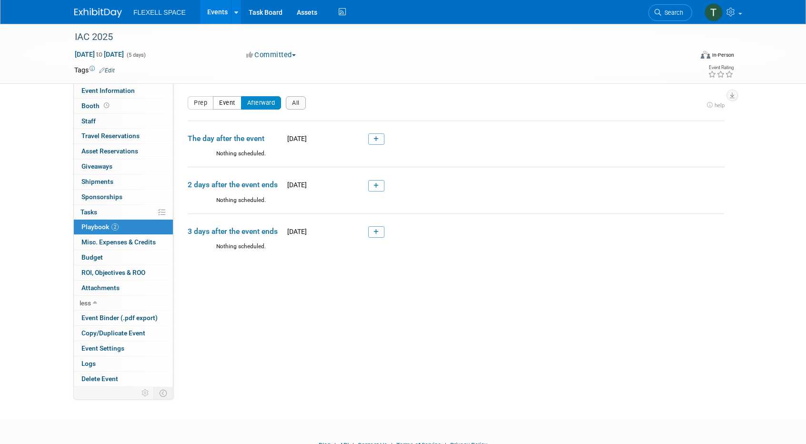
click at [229, 106] on button "Event" at bounding box center [227, 102] width 29 height 13
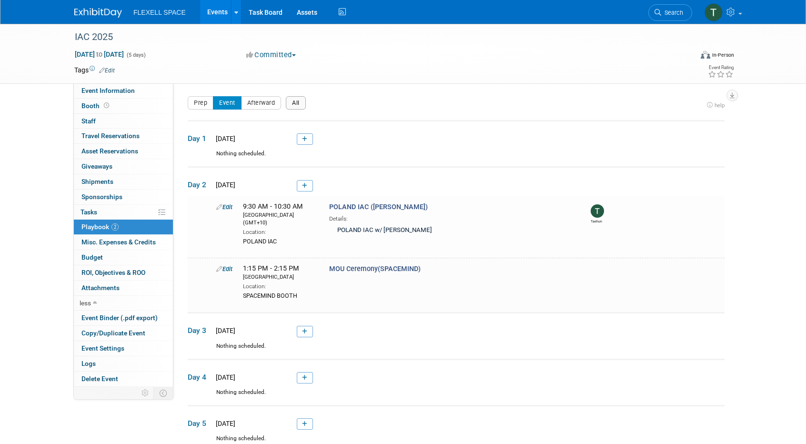
click at [298, 103] on button "All" at bounding box center [296, 102] width 20 height 13
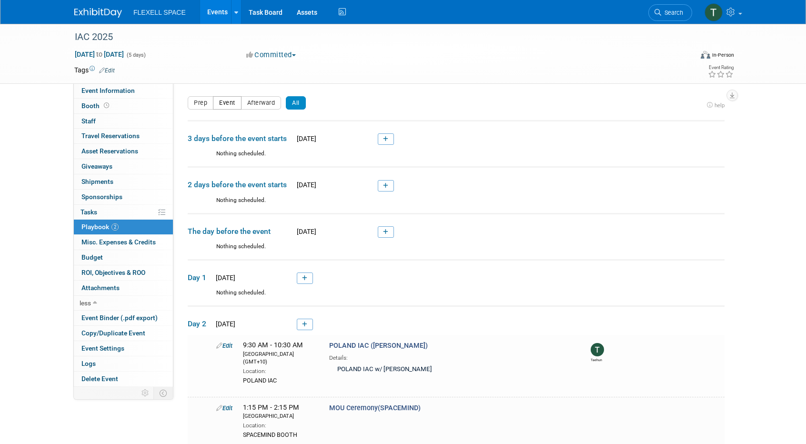
click at [238, 108] on button "Event" at bounding box center [227, 102] width 29 height 13
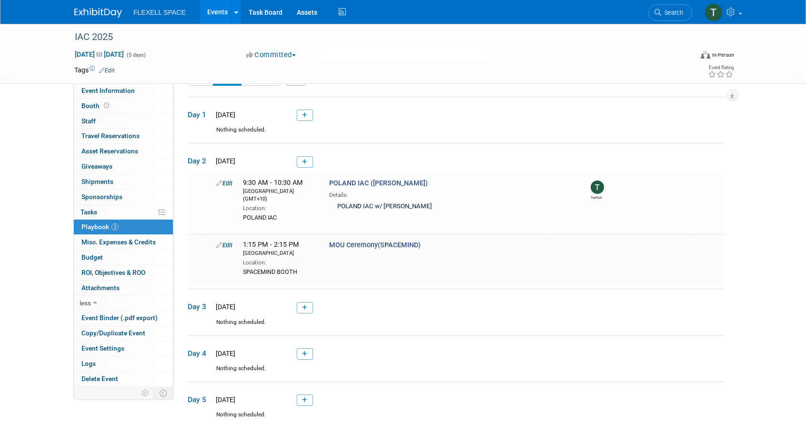
scroll to position [101, 0]
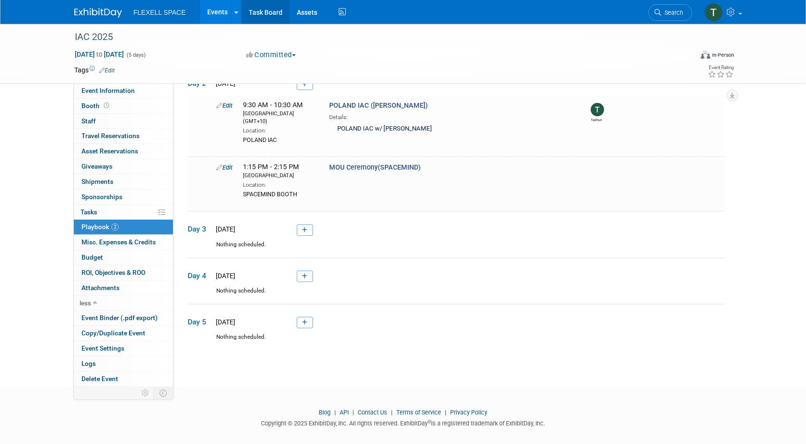
click at [272, 13] on link "Task Board" at bounding box center [265, 12] width 48 height 24
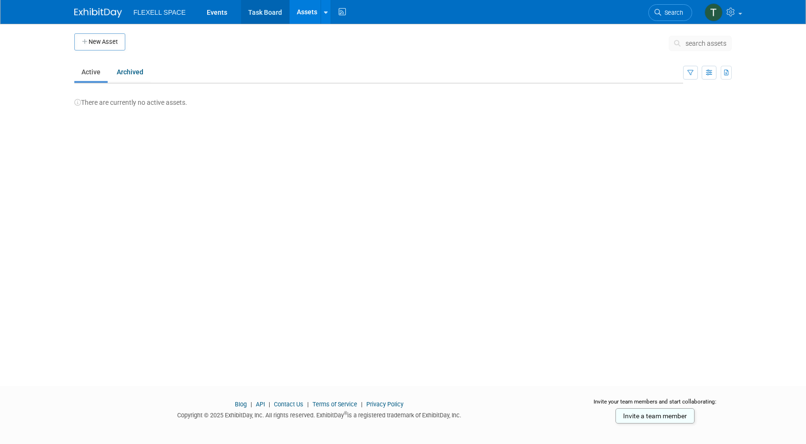
click at [272, 14] on link "Task Board" at bounding box center [265, 12] width 48 height 24
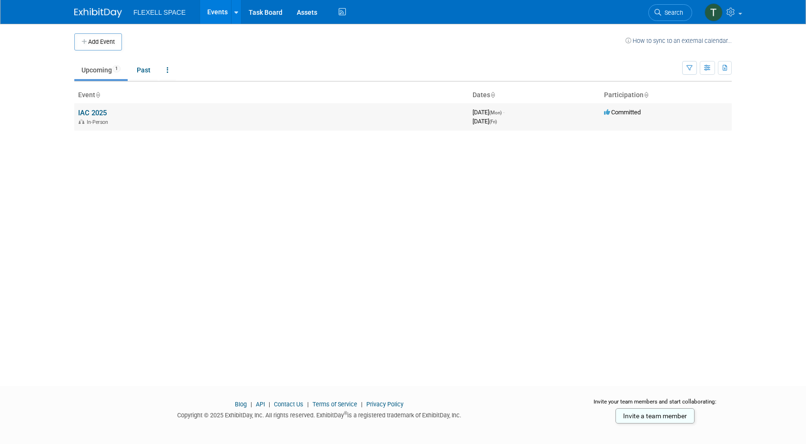
click at [387, 119] on div "In-Person" at bounding box center [271, 122] width 387 height 8
click at [96, 115] on link "IAC 2025" at bounding box center [92, 113] width 29 height 9
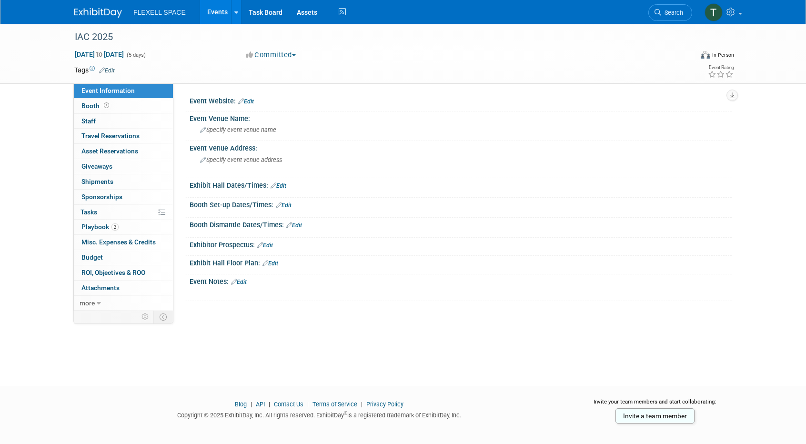
click at [299, 54] on button "Committed" at bounding box center [271, 55] width 57 height 10
click at [294, 72] on link "Committed" at bounding box center [280, 70] width 75 height 13
click at [137, 304] on link "more" at bounding box center [123, 303] width 99 height 15
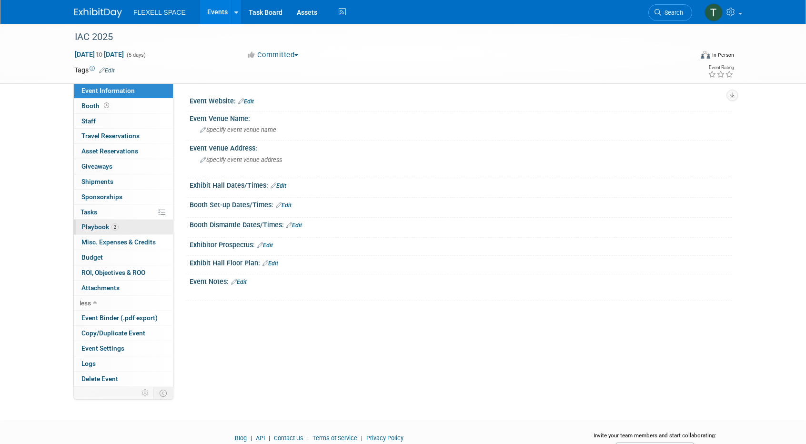
click at [139, 227] on link "2 Playbook 2" at bounding box center [123, 226] width 99 height 15
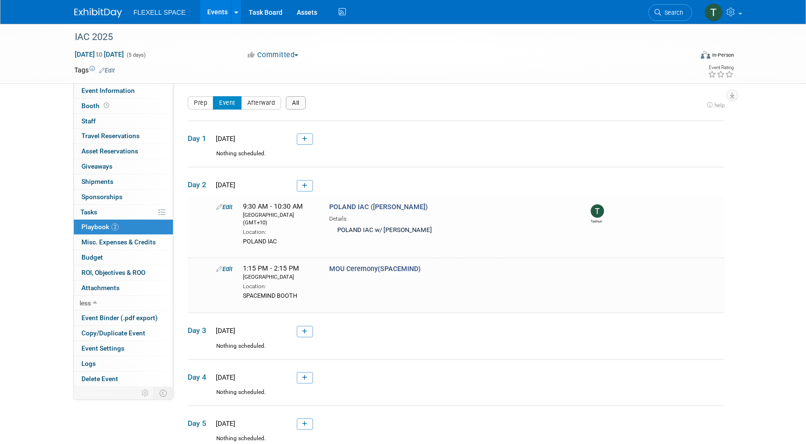
click at [303, 99] on button "All" at bounding box center [296, 102] width 20 height 13
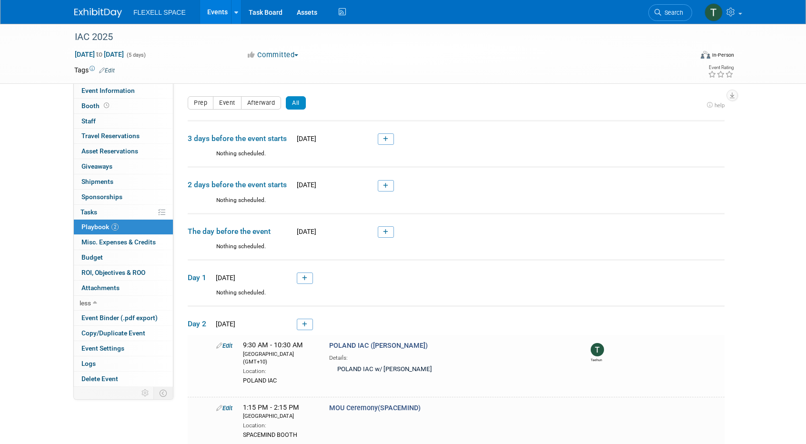
click at [737, 97] on div "Event Information Tab: Export tab to PDF Booth Tab: Export tab to PDF Staff Tab…" at bounding box center [736, 90] width 20 height 21
click at [733, 96] on icon "button" at bounding box center [731, 95] width 5 height 6
click at [587, 260] on td "Day 1 Mon. Sep 29, 2025" at bounding box center [456, 273] width 537 height 29
click at [149, 345] on link "Event Settings" at bounding box center [123, 348] width 99 height 15
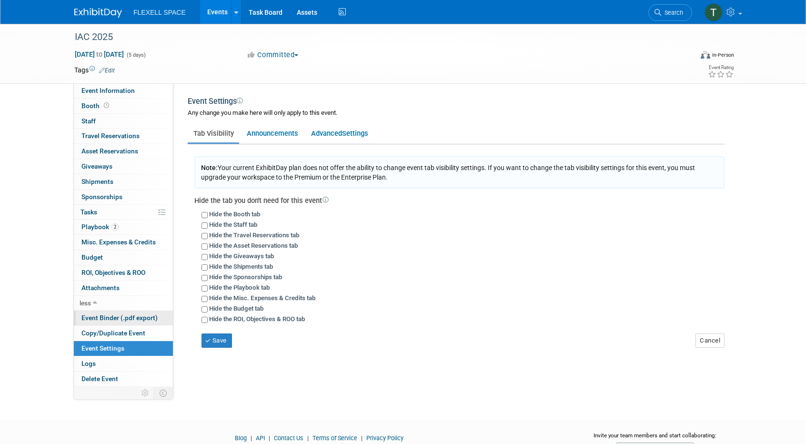
click at [145, 314] on span "Event Binder (.pdf export)" at bounding box center [119, 318] width 76 height 8
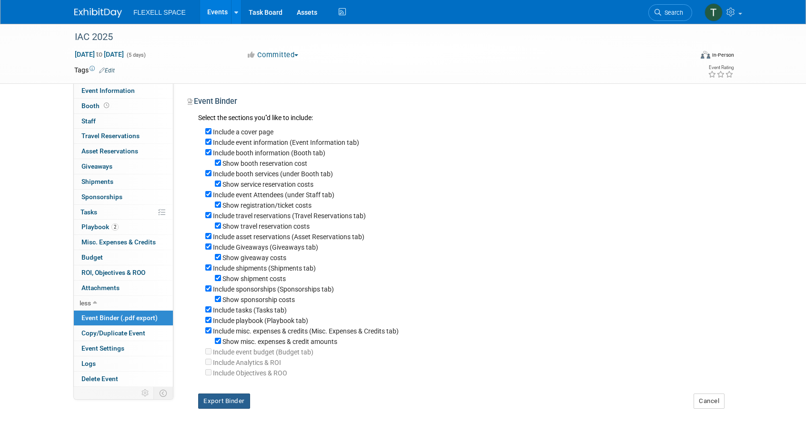
click at [230, 400] on button "Export Binder" at bounding box center [224, 400] width 52 height 15
click at [158, 232] on link "2 Playbook 2" at bounding box center [123, 226] width 99 height 15
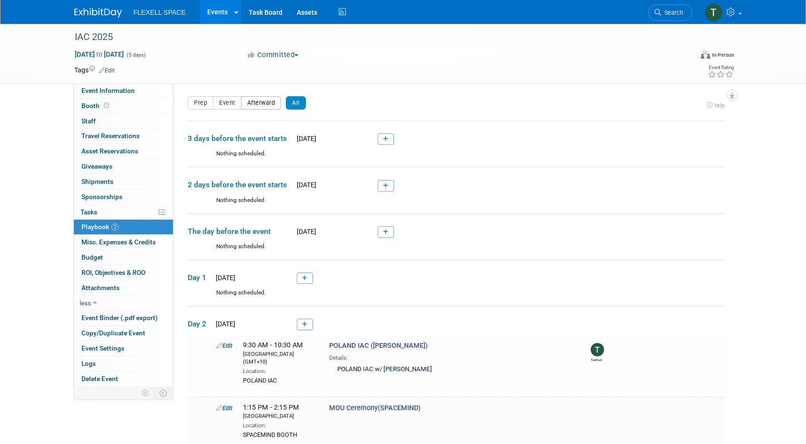
click at [269, 99] on button "Afterward" at bounding box center [261, 102] width 40 height 13
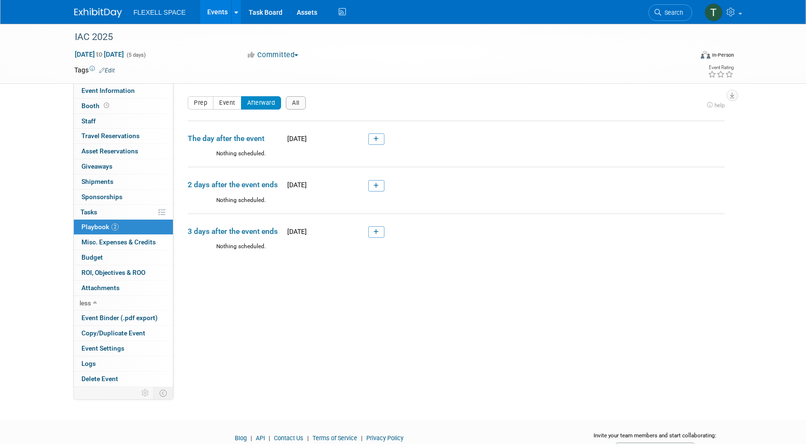
click at [378, 145] on td "The day after the event Sat. Oct 4, 2025" at bounding box center [456, 134] width 537 height 29
click at [379, 139] on link at bounding box center [376, 138] width 16 height 11
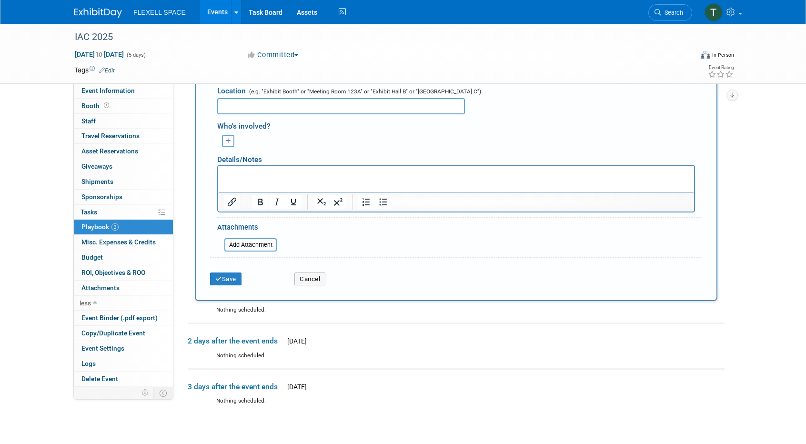
scroll to position [319, 0]
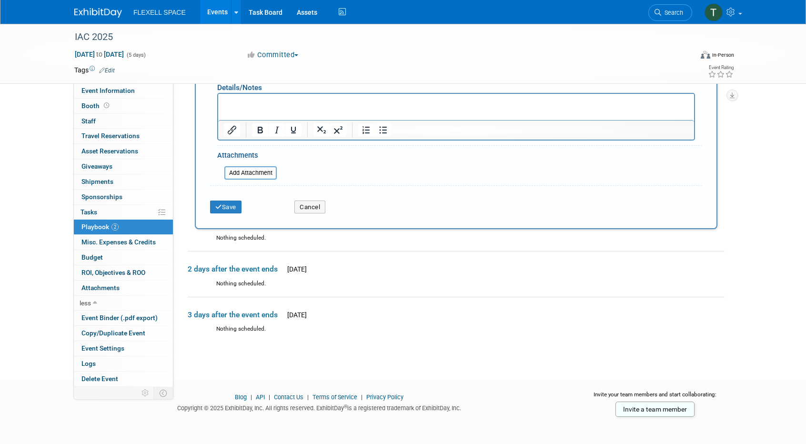
click at [315, 221] on div "Add to the schedule Description (e.g. "Booth Duty" or "Meeting" or "Technical D…" at bounding box center [456, 29] width 522 height 399
click at [317, 210] on button "Cancel" at bounding box center [309, 206] width 31 height 13
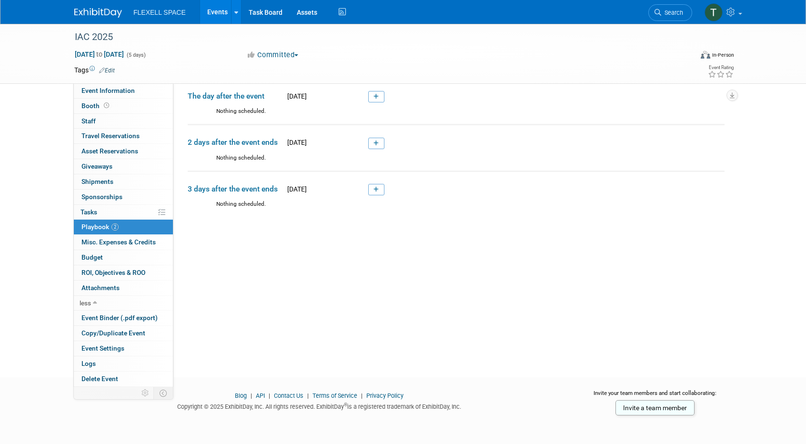
scroll to position [0, 0]
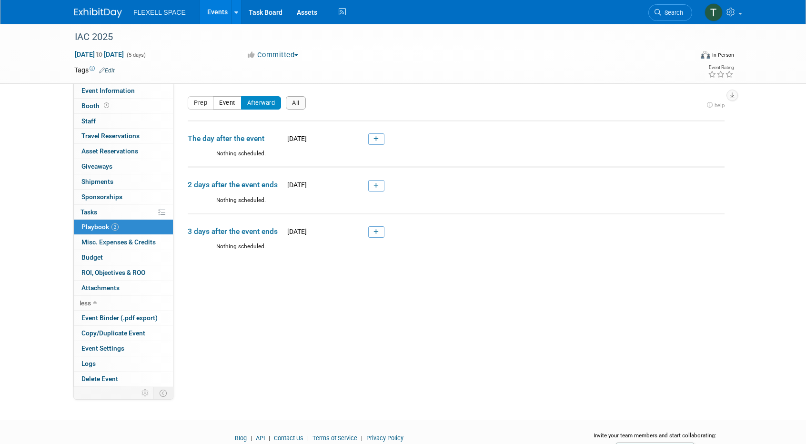
click at [224, 100] on button "Event" at bounding box center [227, 102] width 29 height 13
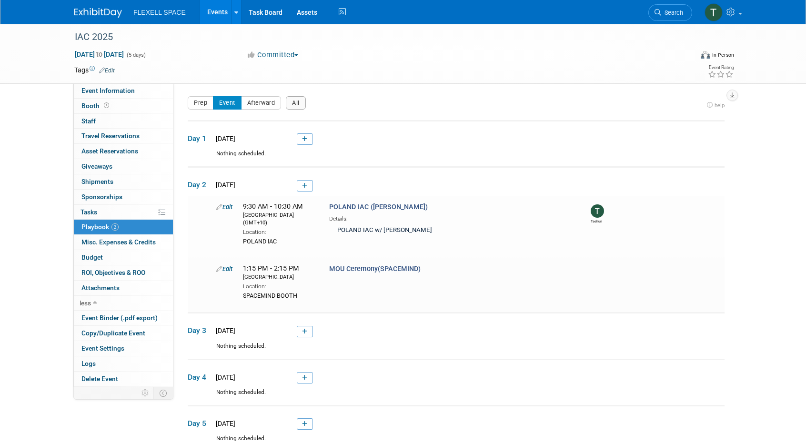
click at [199, 187] on span "Day 2" at bounding box center [200, 184] width 24 height 10
click at [168, 132] on link "0 Travel Reservations 0" at bounding box center [123, 136] width 99 height 15
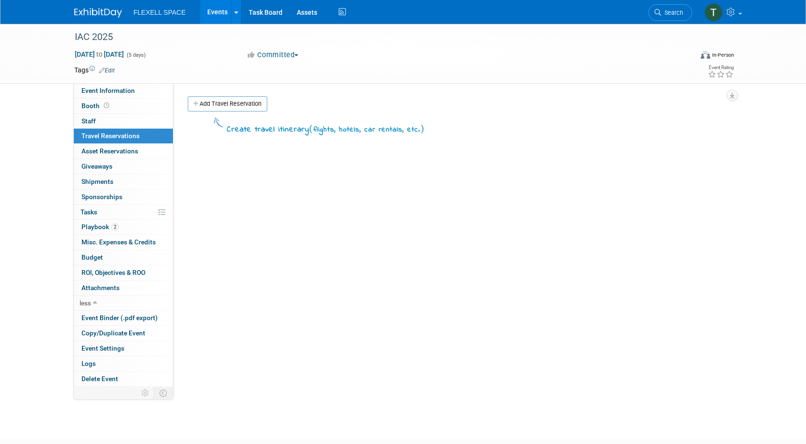
click at [146, 12] on span "FLEXELL SPACE" at bounding box center [159, 13] width 52 height 8
click at [115, 13] on img at bounding box center [98, 13] width 48 height 10
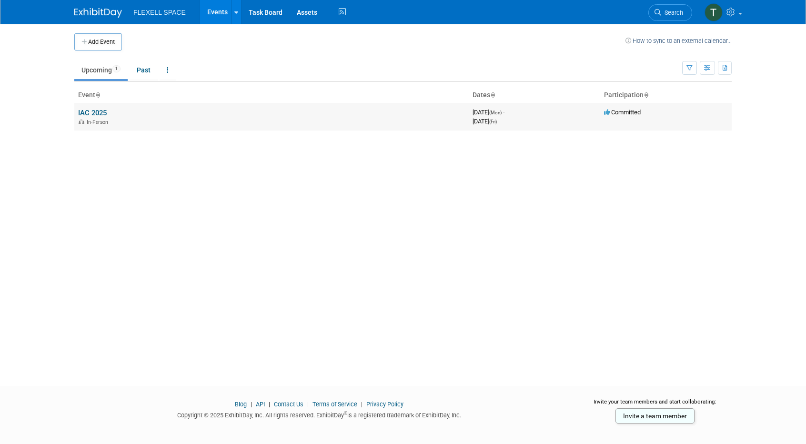
click at [97, 111] on link "IAC 2025" at bounding box center [92, 113] width 29 height 9
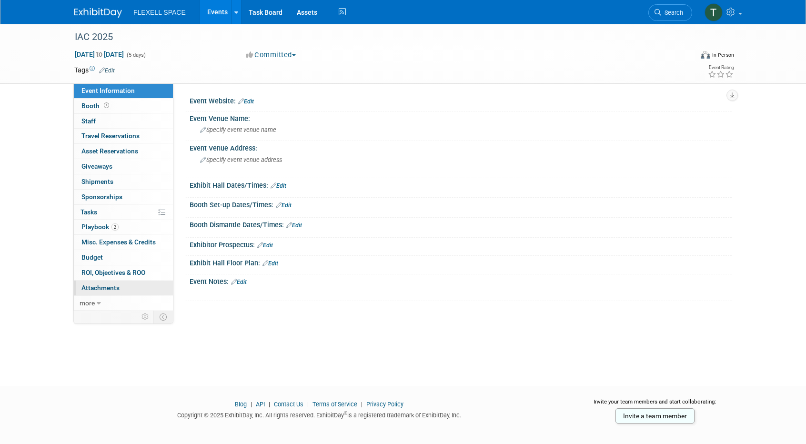
click at [144, 287] on link "0 Attachments 0" at bounding box center [123, 287] width 99 height 15
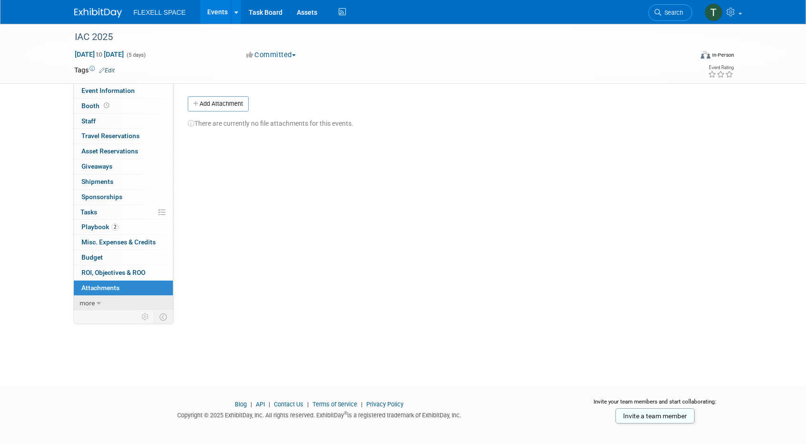
click at [93, 305] on link "more" at bounding box center [123, 303] width 99 height 15
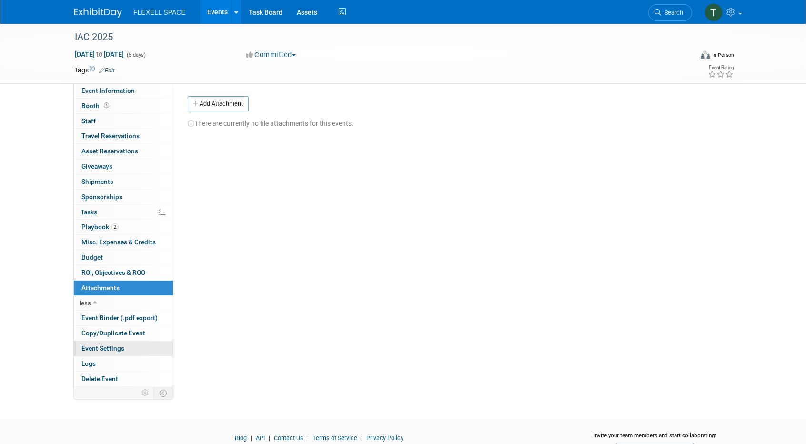
click at [134, 347] on link "Event Settings" at bounding box center [123, 348] width 99 height 15
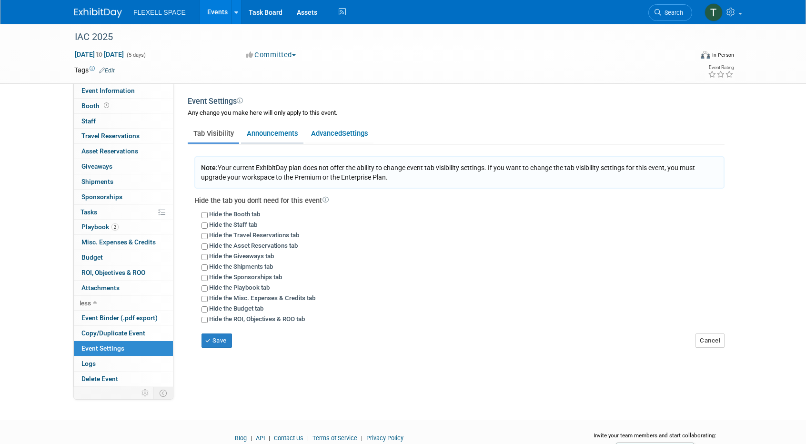
click at [266, 140] on link "Announcements" at bounding box center [272, 133] width 62 height 18
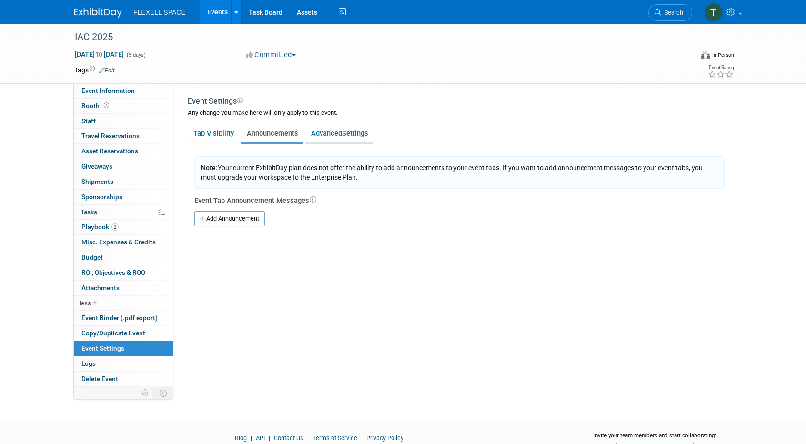
click at [344, 132] on span "Settings" at bounding box center [355, 133] width 26 height 9
